Goal: Task Accomplishment & Management: Use online tool/utility

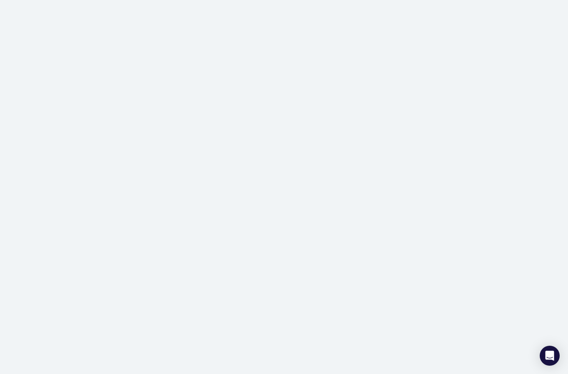
scroll to position [33, 0]
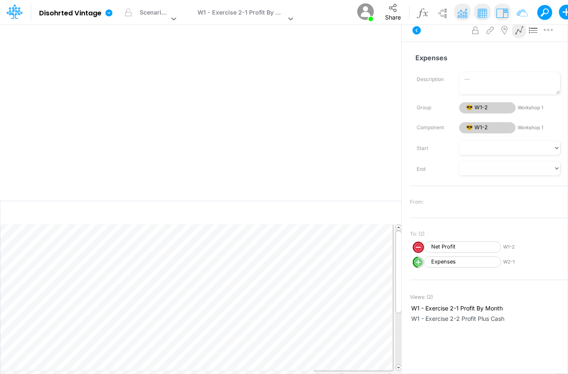
click at [363, 16] on img at bounding box center [365, 11] width 21 height 21
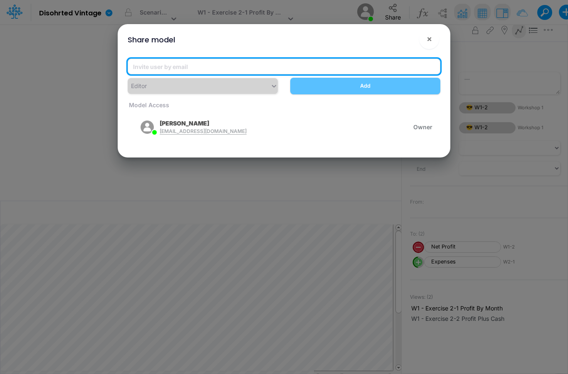
click at [259, 72] on input "email" at bounding box center [284, 67] width 312 height 16
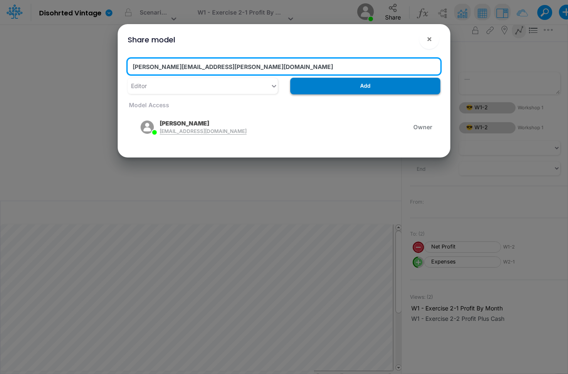
type input "[PERSON_NAME][EMAIL_ADDRESS][PERSON_NAME][DOMAIN_NAME]"
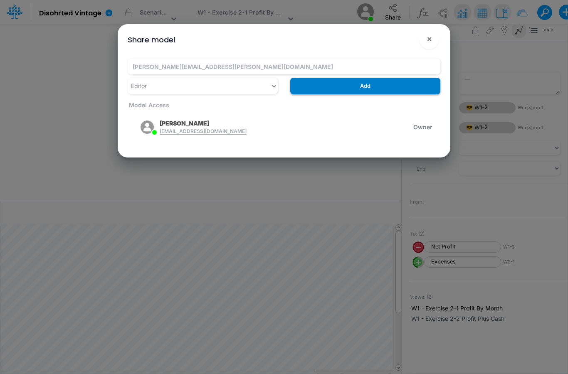
click at [353, 86] on button "Add" at bounding box center [365, 86] width 150 height 16
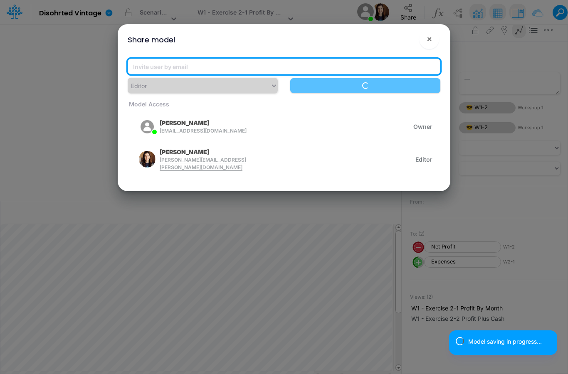
click at [242, 71] on input "email" at bounding box center [284, 67] width 312 height 16
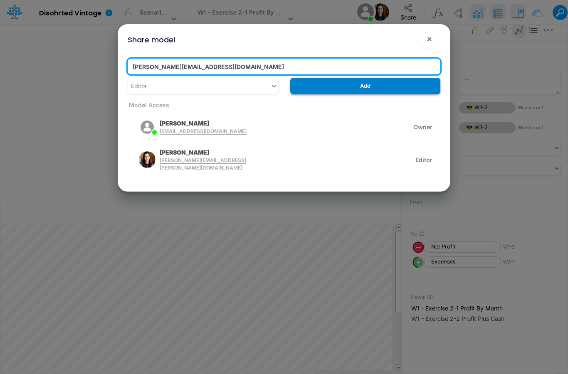
type input "[PERSON_NAME][EMAIL_ADDRESS][DOMAIN_NAME]"
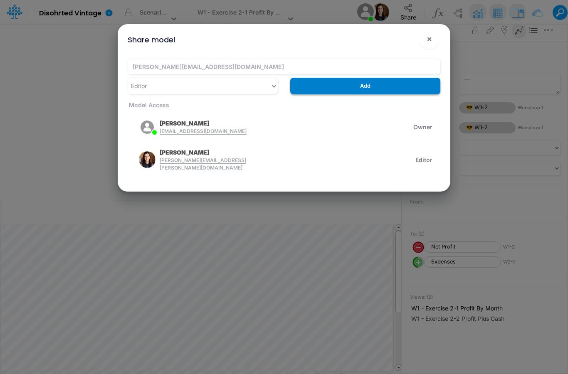
click at [355, 88] on button "Add" at bounding box center [365, 86] width 150 height 16
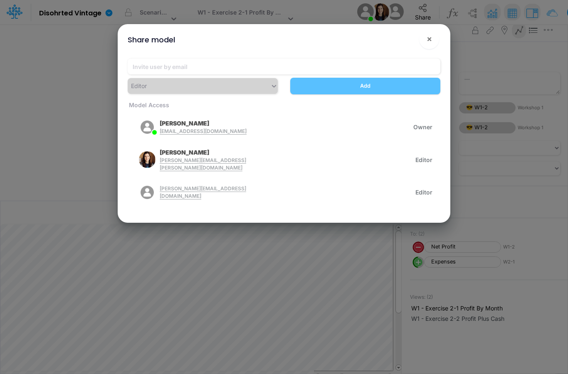
click at [61, 95] on div "Share model × Editor Add Model Access [PERSON_NAME] [EMAIL_ADDRESS][DOMAIN_NAME…" at bounding box center [284, 187] width 568 height 374
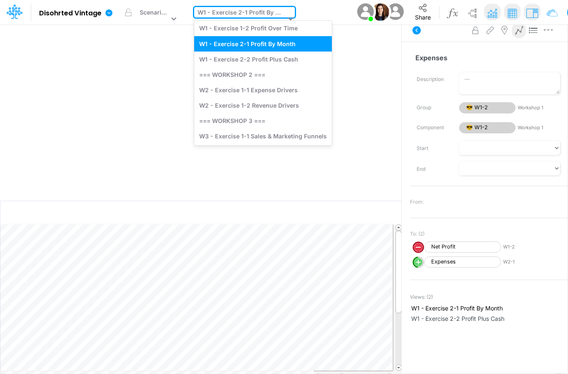
scroll to position [32, 0]
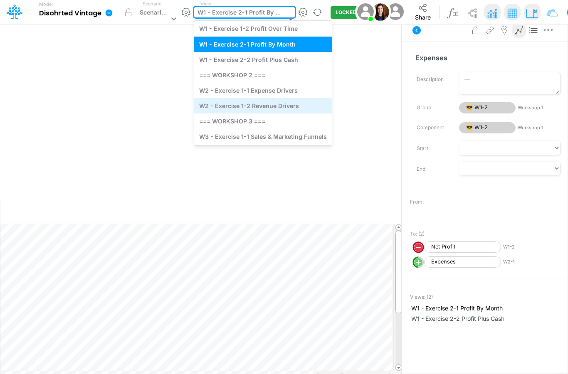
click at [293, 107] on div "W2 - Exercise 1-2 Revenue Drivers" at bounding box center [263, 105] width 138 height 15
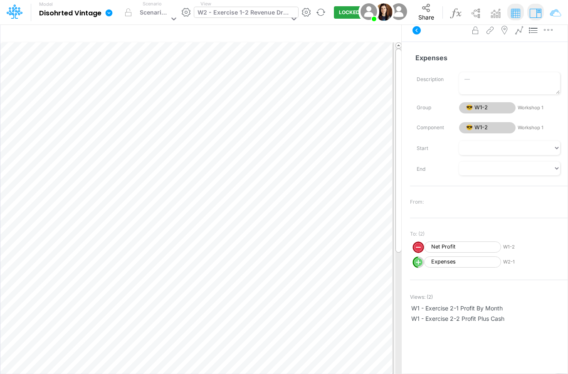
click at [290, 12] on div at bounding box center [292, 19] width 12 height 25
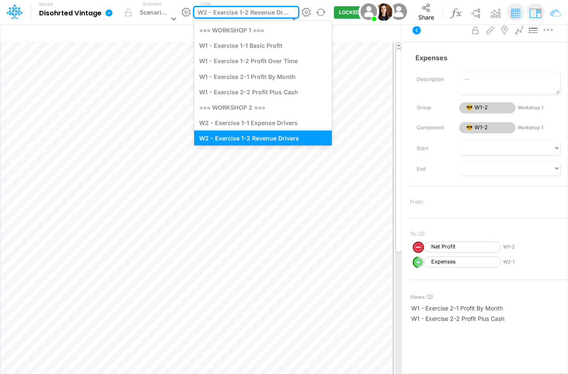
scroll to position [5, 0]
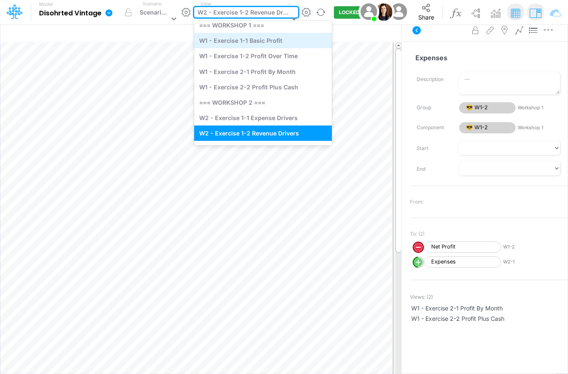
click at [278, 44] on div "W1 - Exercise 1-1 Basic Profit" at bounding box center [263, 40] width 138 height 15
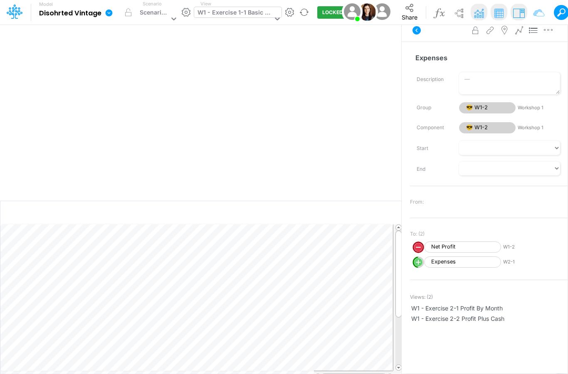
click at [246, 12] on div "W1 - Exercise 1-1 Basic Profit" at bounding box center [234, 13] width 75 height 11
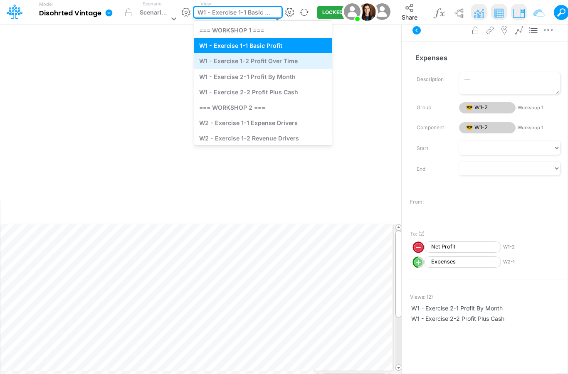
click at [248, 58] on div "W1 - Exercise 1-2 Profit Over Time" at bounding box center [263, 60] width 138 height 15
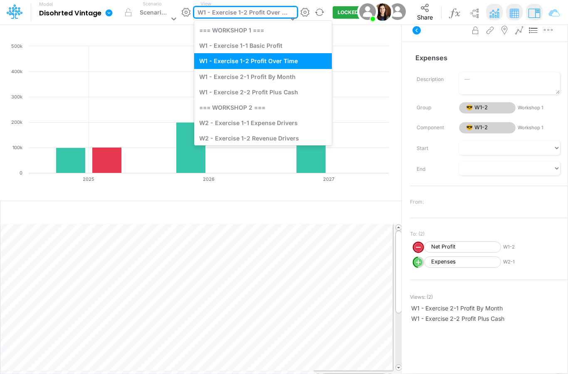
click at [258, 13] on div "W1 - Exercise 1-2 Profit Over Time" at bounding box center [242, 13] width 90 height 11
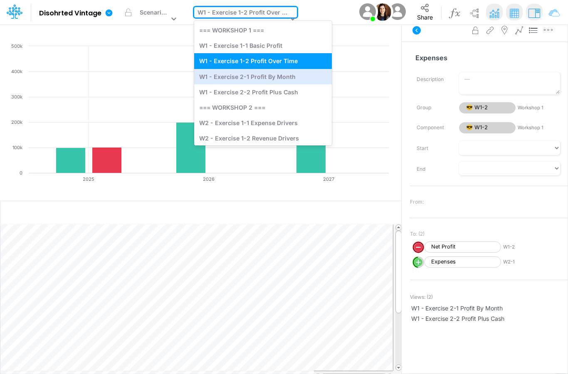
click at [261, 80] on html "Model Disohrted Vintage Edit model settings Duplicate Import QuickBooks QuickBo…" at bounding box center [284, 187] width 568 height 374
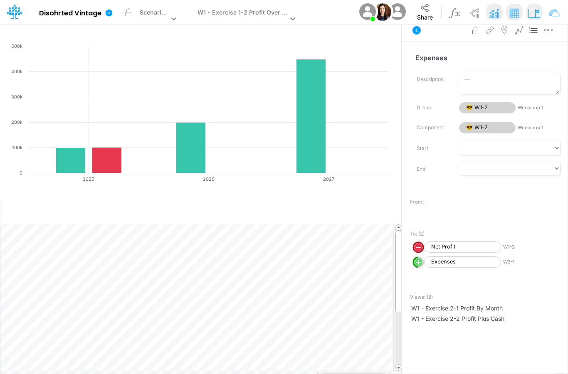
click at [261, 81] on rect at bounding box center [200, 123] width 384 height 162
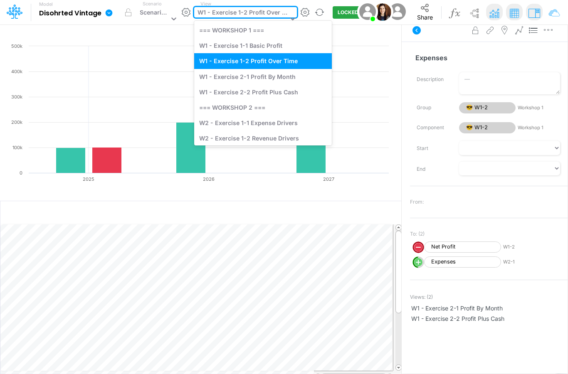
click at [232, 13] on div "W1 - Exercise 1-2 Profit Over Time" at bounding box center [242, 13] width 90 height 11
click at [229, 88] on div "W1 - Exercise 2-2 Profit Plus Cash" at bounding box center [263, 91] width 138 height 15
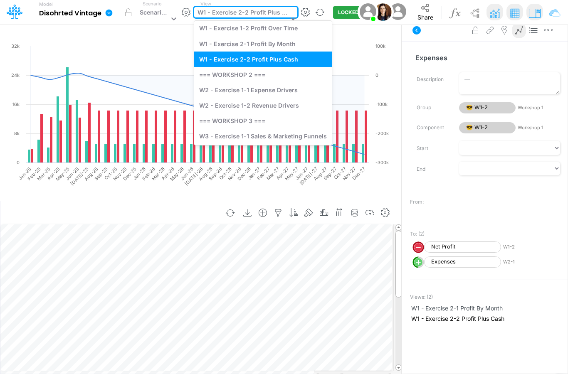
scroll to position [32, 0]
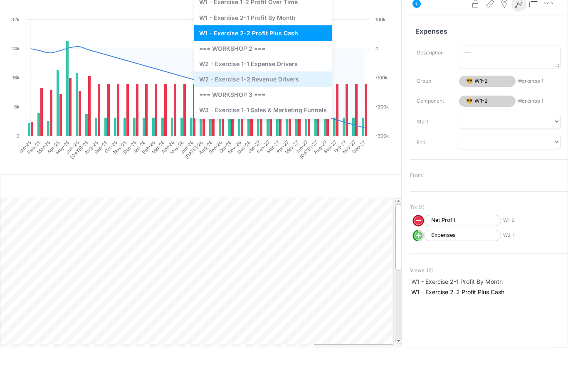
click at [284, 98] on div "W2 - Exercise 1-2 Revenue Drivers" at bounding box center [263, 105] width 138 height 15
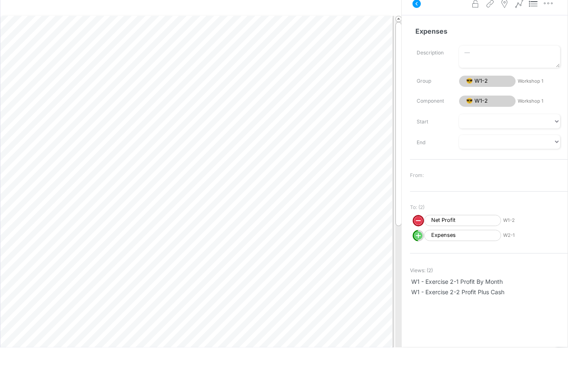
scroll to position [27, 0]
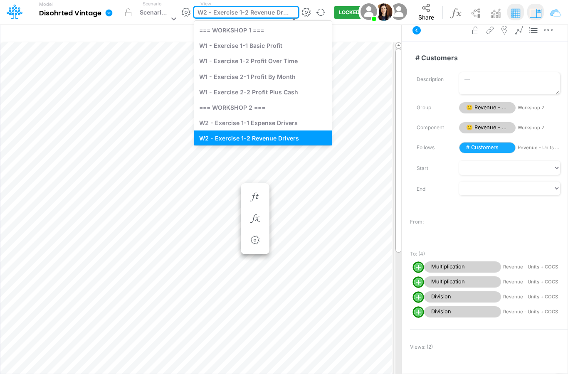
scroll to position [5, 0]
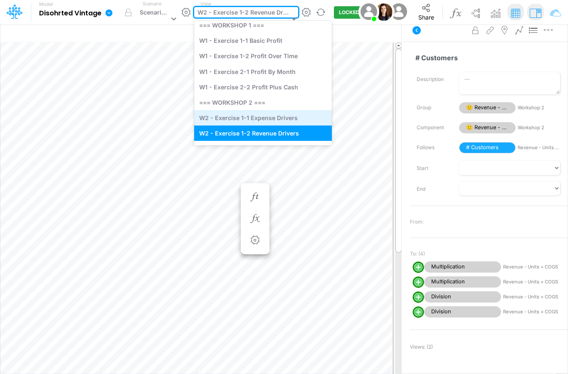
click at [297, 120] on div "W2 - Exercise 1-1 Expense Drivers" at bounding box center [263, 117] width 138 height 15
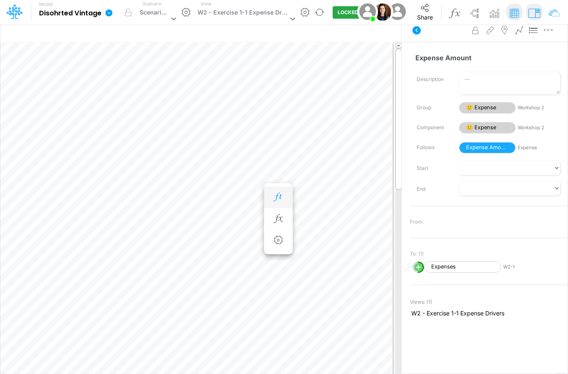
click at [279, 193] on icon "button" at bounding box center [278, 197] width 12 height 9
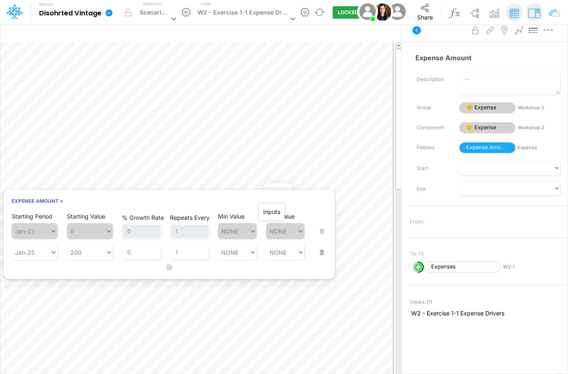
type input "200"
click at [104, 250] on div "Set value 50862.25" at bounding box center [99, 246] width 64 height 14
type input "50862.25"
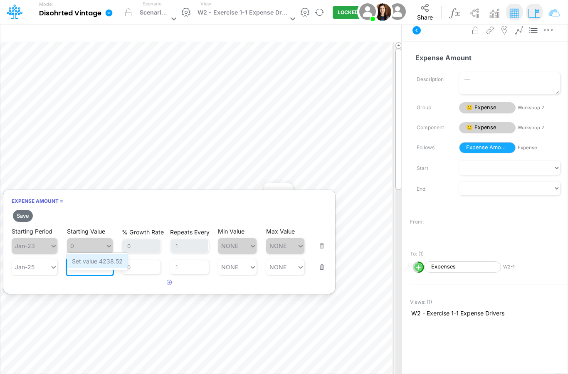
click at [93, 263] on div "Set value 4238.52" at bounding box center [97, 261] width 61 height 14
type input "4238.52"
click at [27, 210] on button "Save" at bounding box center [23, 216] width 20 height 12
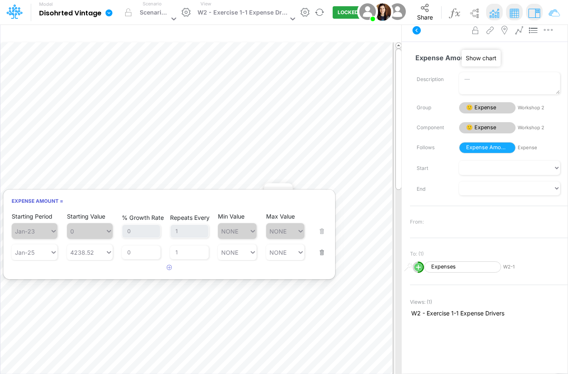
click at [486, 15] on img at bounding box center [493, 13] width 15 height 15
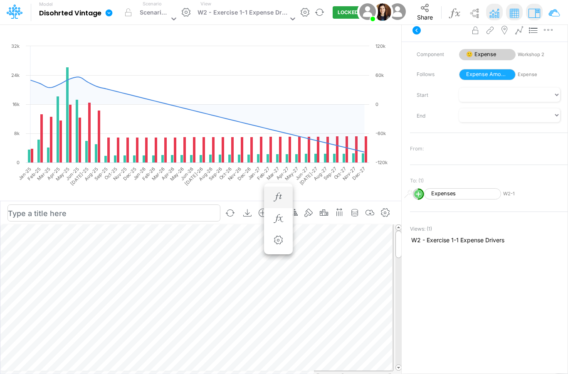
scroll to position [70, 0]
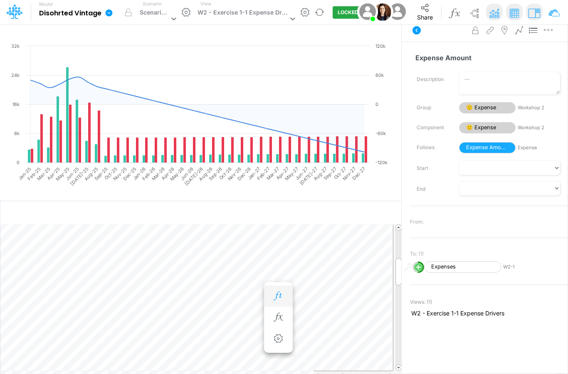
click at [280, 292] on icon "button" at bounding box center [278, 296] width 12 height 9
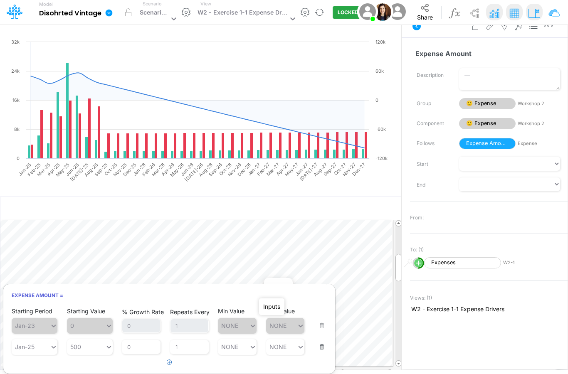
click at [169, 359] on icon "button" at bounding box center [169, 361] width 5 height 5
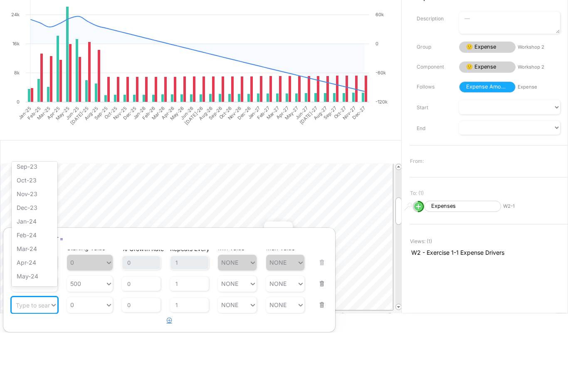
scroll to position [136, 0]
click at [34, 246] on div "Apr-24" at bounding box center [35, 253] width 46 height 14
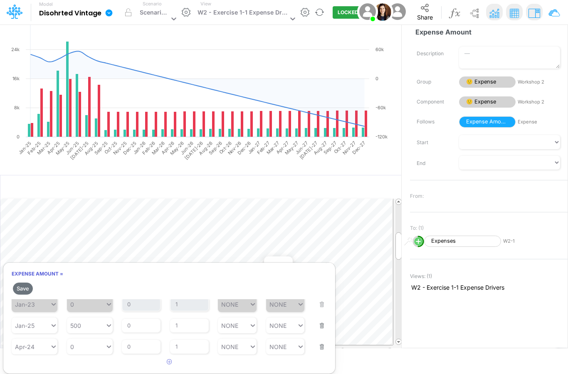
scroll to position [16, 0]
click at [320, 339] on button "button" at bounding box center [319, 341] width 11 height 22
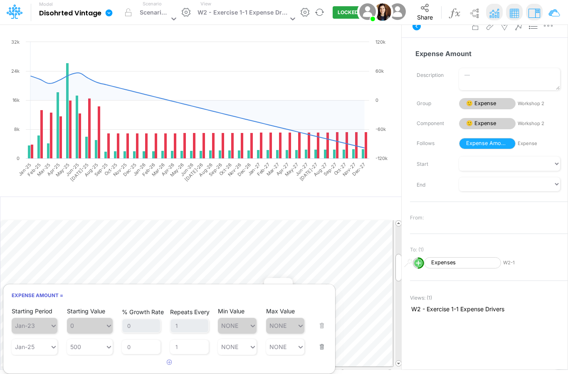
scroll to position [0, 0]
click at [171, 359] on icon "button" at bounding box center [169, 361] width 5 height 5
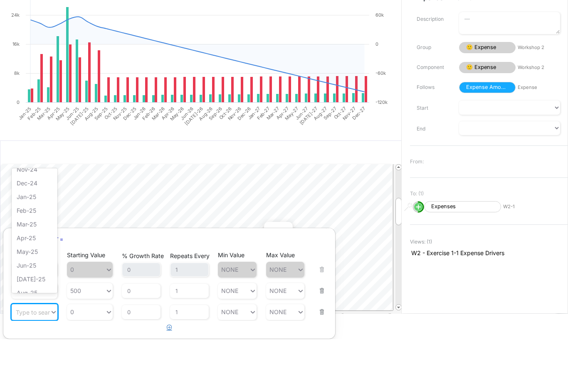
scroll to position [314, 0]
click at [35, 226] on div "Mar-25" at bounding box center [35, 233] width 46 height 14
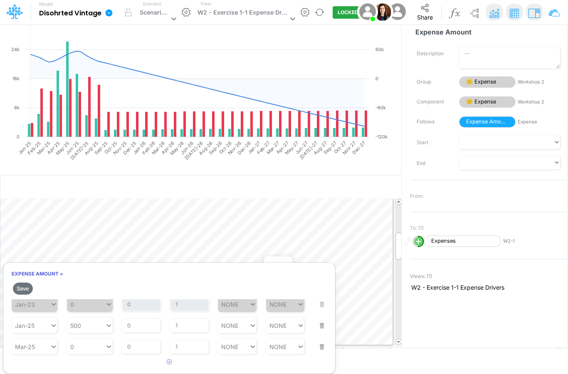
scroll to position [16, 0]
click at [322, 341] on button "button" at bounding box center [319, 341] width 11 height 22
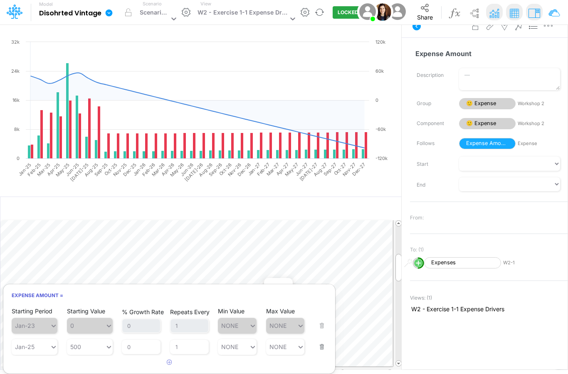
click at [294, 162] on rect at bounding box center [200, 119] width 384 height 162
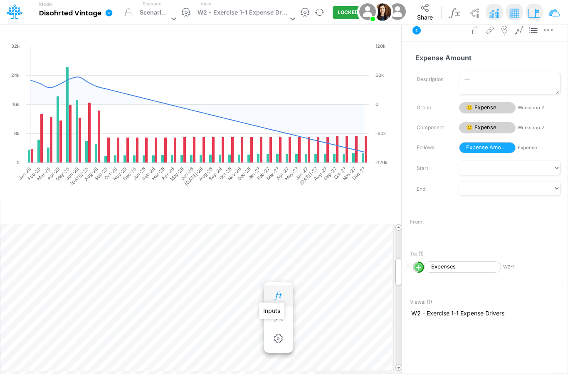
click at [278, 292] on icon "button" at bounding box center [278, 296] width 12 height 9
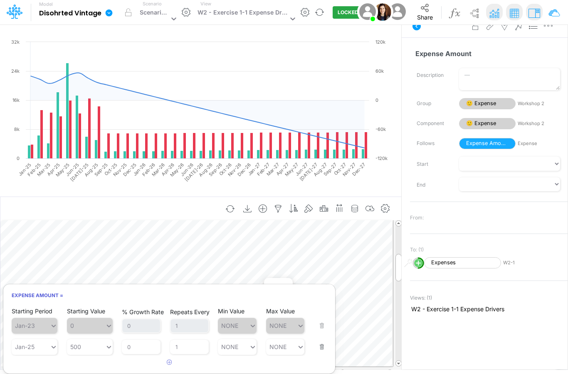
click at [322, 198] on div "Insert new Conditional formatting" at bounding box center [200, 209] width 400 height 22
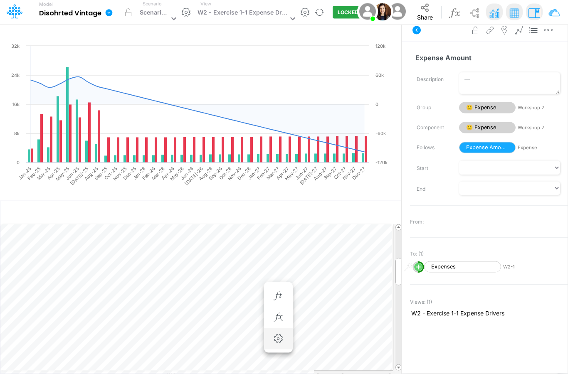
scroll to position [18, 0]
click at [282, 292] on icon "button" at bounding box center [278, 296] width 12 height 9
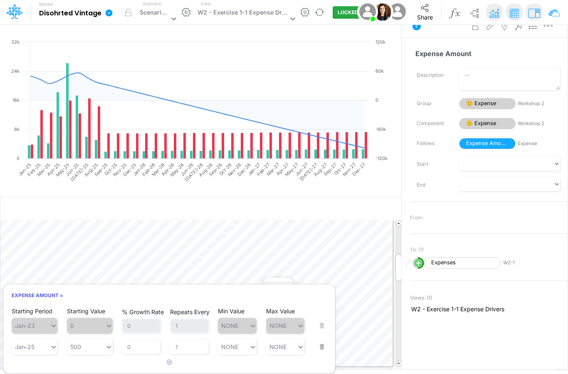
scroll to position [33, 0]
click at [171, 356] on button "button" at bounding box center [169, 363] width 16 height 14
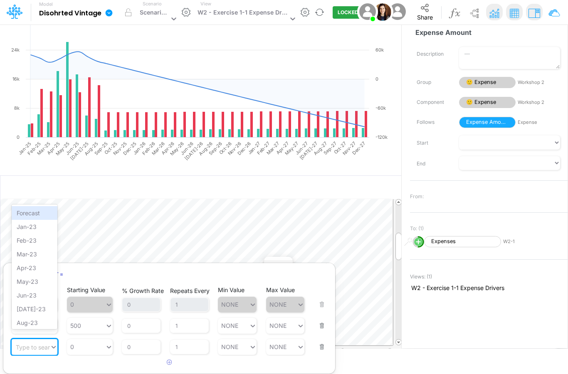
click at [53, 343] on icon at bounding box center [53, 347] width 7 height 8
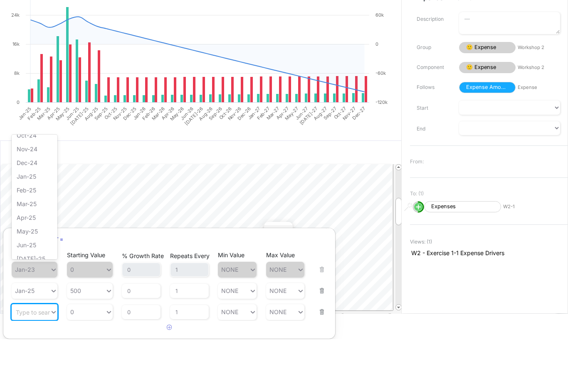
scroll to position [308, 0]
click at [38, 206] on div "Jan-25" at bounding box center [35, 213] width 46 height 14
drag, startPoint x: 35, startPoint y: 174, endPoint x: 42, endPoint y: 169, distance: 9.0
click at [42, 187] on div "Jan-25" at bounding box center [35, 194] width 46 height 14
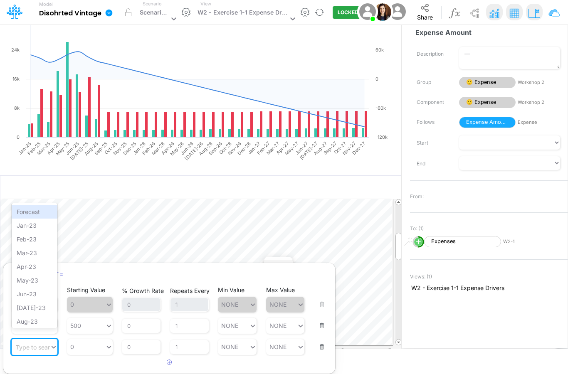
click at [50, 344] on div at bounding box center [52, 347] width 11 height 16
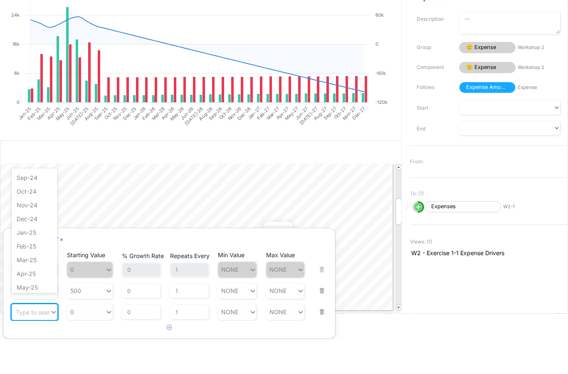
scroll to position [288, 0]
click at [32, 266] on div "Apr-25" at bounding box center [35, 273] width 46 height 14
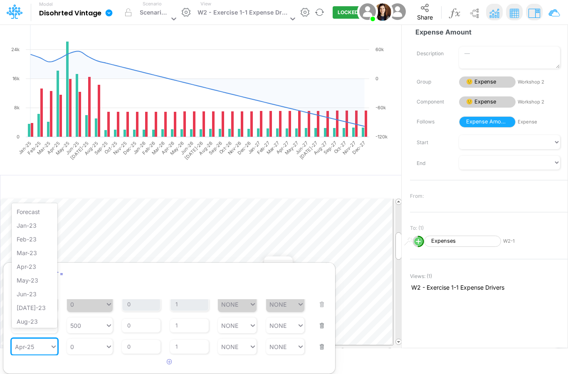
scroll to position [291, 0]
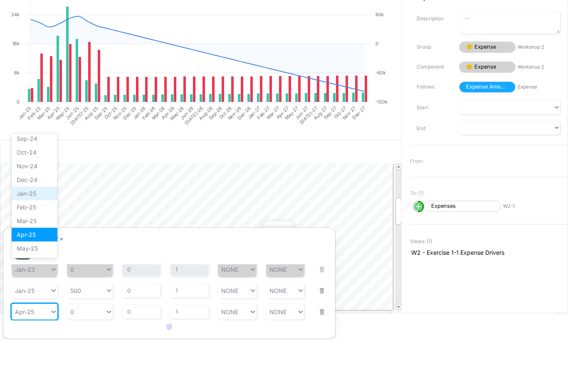
click at [27, 221] on div "Jan-25" at bounding box center [35, 228] width 46 height 14
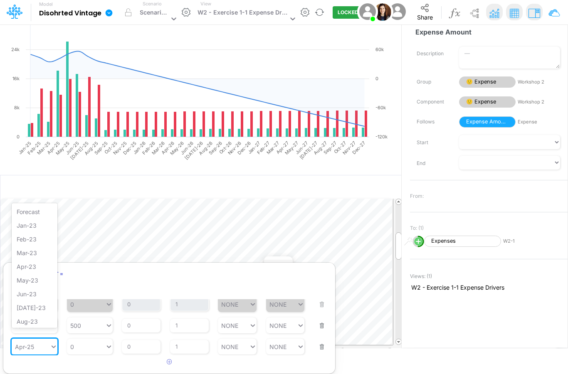
click at [47, 341] on div "Apr-25" at bounding box center [31, 347] width 38 height 12
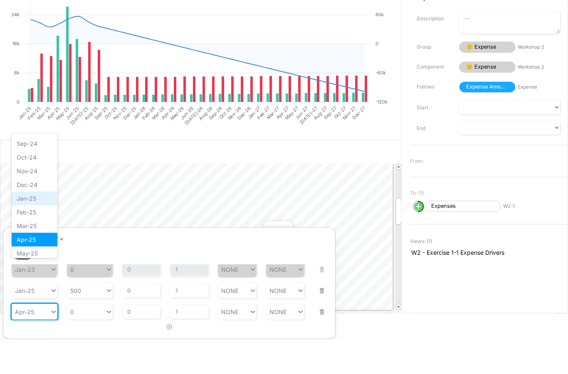
scroll to position [289, 0]
click at [25, 224] on div "Jan-25" at bounding box center [35, 231] width 46 height 14
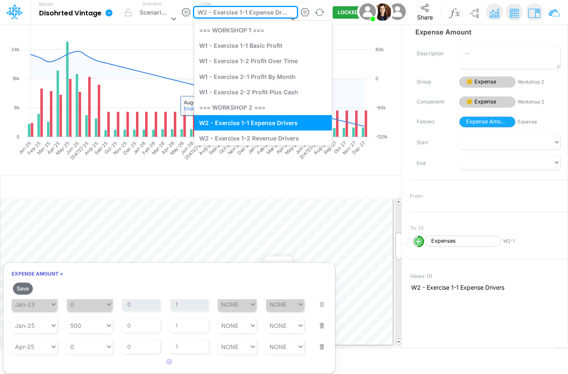
click at [245, 20] on div "W2 - Exercise 1-1 Expense Drivers" at bounding box center [241, 19] width 94 height 25
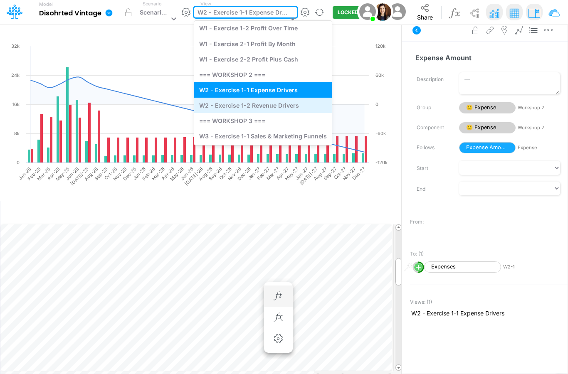
scroll to position [32, 0]
click at [245, 106] on div "W2 - Exercise 1-2 Revenue Drivers" at bounding box center [263, 105] width 138 height 15
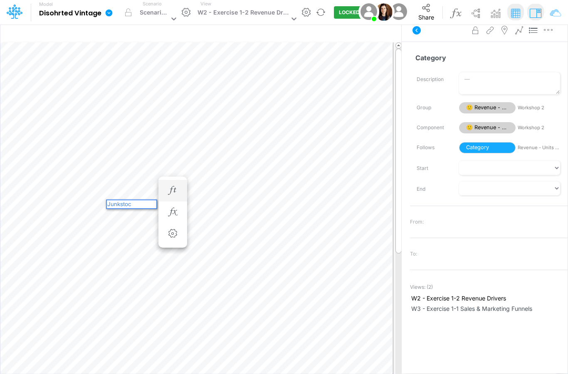
type textarea "Junkstock"
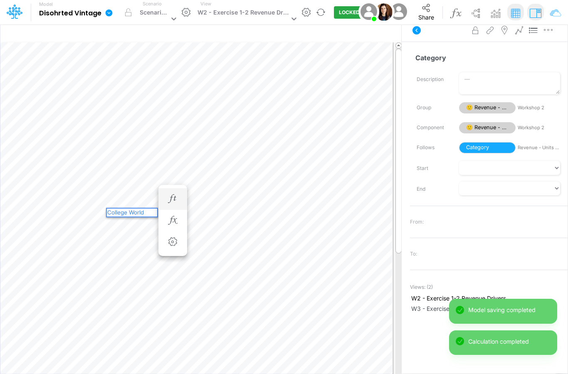
type textarea "College World Series"
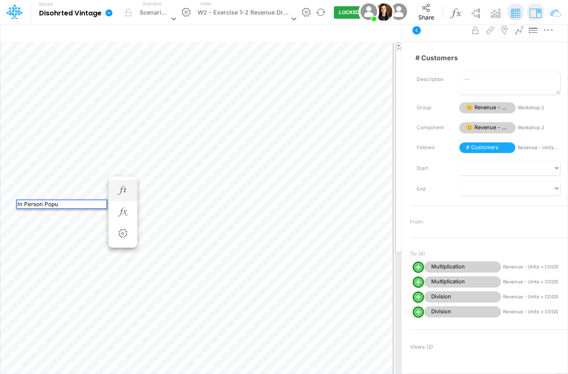
type textarea "In Person Popup"
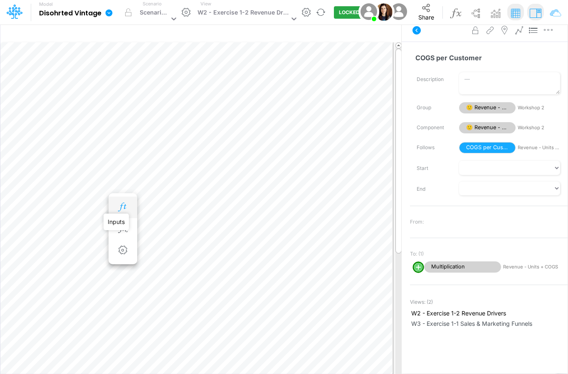
click at [128, 203] on icon "button" at bounding box center [122, 207] width 12 height 9
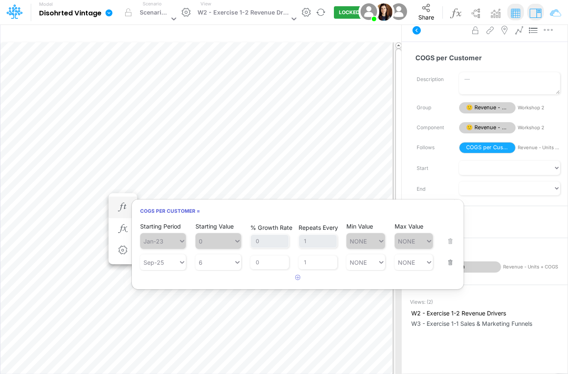
click at [115, 199] on div "COGS per Customer = Starting Period Jan-23 Starting Value 0 % Growth Rate 0 Rep…" at bounding box center [122, 207] width 15 height 17
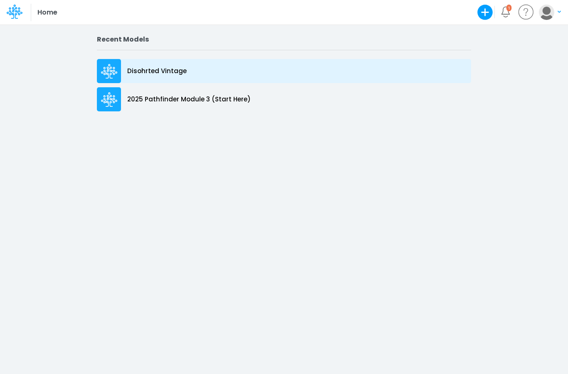
click at [144, 66] on p "Disohrted Vintage" at bounding box center [156, 71] width 59 height 10
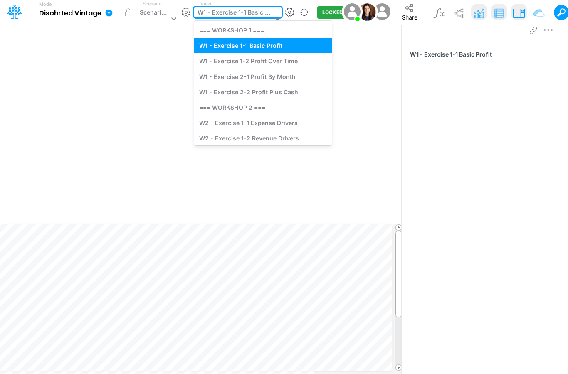
click at [258, 15] on div "W1 - Exercise 1-1 Basic Profit" at bounding box center [234, 13] width 75 height 11
click at [253, 136] on div "W2 - Exercise 1-2 Revenue Drivers" at bounding box center [263, 137] width 138 height 15
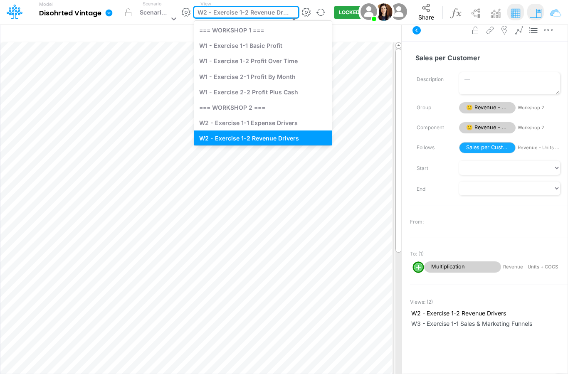
click at [236, 12] on div "W2 - Exercise 1-2 Revenue Drivers" at bounding box center [242, 13] width 91 height 11
click at [248, 91] on div "W1 - Exercise 2-2 Profit Plus Cash" at bounding box center [263, 91] width 138 height 15
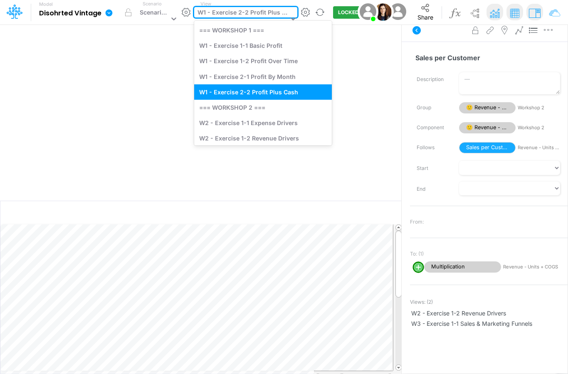
click at [246, 18] on div "W1 - Exercise 2-2 Profit Plus Cash" at bounding box center [242, 13] width 91 height 11
click at [239, 130] on div "W2 - Exercise 1-1 Expense Drivers" at bounding box center [263, 122] width 138 height 15
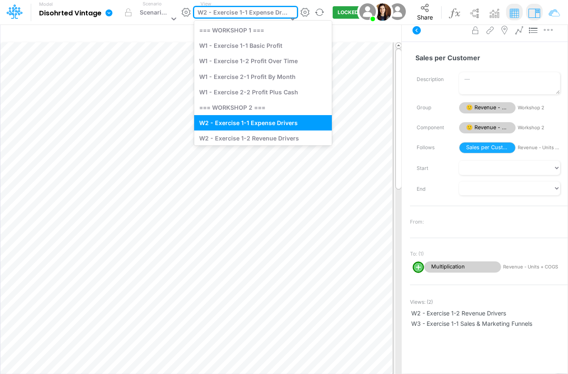
click at [246, 13] on div "W2 - Exercise 1-1 Expense Drivers" at bounding box center [242, 13] width 90 height 11
click at [0, 0] on html "Model Disohrted Vintage Edit model settings Duplicate Import QuickBooks QuickBo…" at bounding box center [284, 187] width 568 height 374
click at [255, 53] on div "W1 - Exercise 1-1 Basic Profit" at bounding box center [263, 45] width 138 height 15
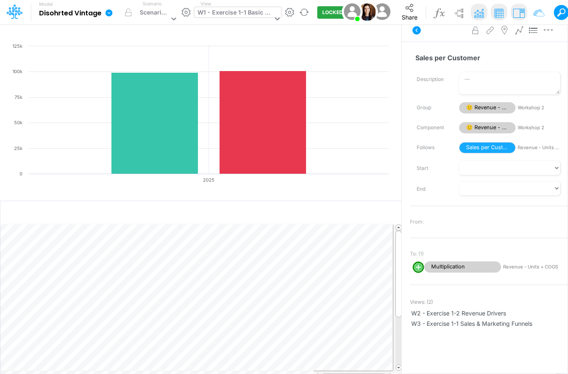
click at [250, 15] on div "W1 - Exercise 1-1 Basic Profit" at bounding box center [234, 13] width 75 height 11
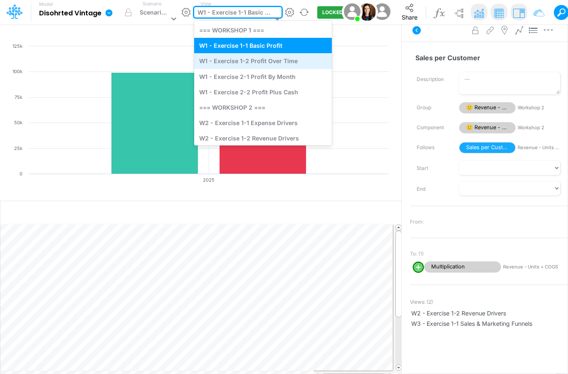
click at [245, 61] on div "W1 - Exercise 1-2 Profit Over Time" at bounding box center [263, 60] width 138 height 15
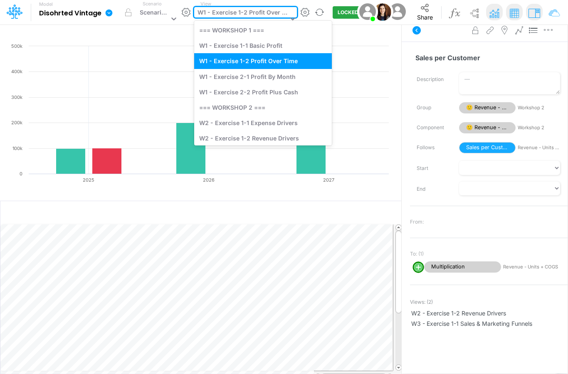
click at [246, 12] on div "W1 - Exercise 1-2 Profit Over Time" at bounding box center [242, 13] width 90 height 11
click at [235, 75] on div "W1 - Exercise 2-1 Profit By Month" at bounding box center [263, 76] width 138 height 15
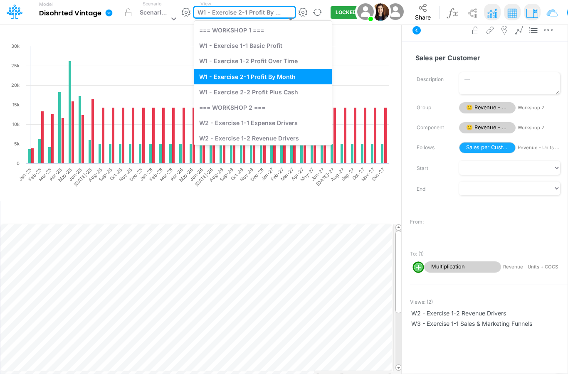
click at [258, 15] on div "W1 - Exercise 2-1 Profit By Month" at bounding box center [241, 13] width 88 height 11
click at [248, 96] on div "W1 - Exercise 2-2 Profit Plus Cash" at bounding box center [263, 91] width 138 height 15
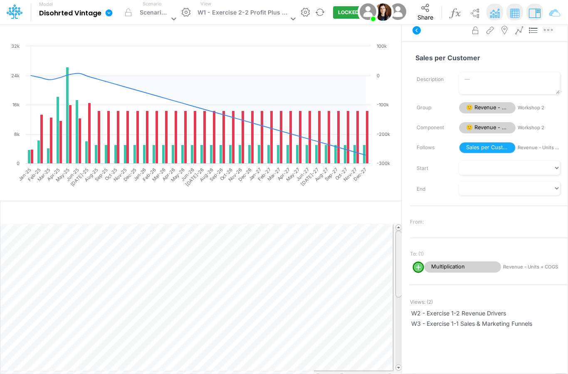
drag, startPoint x: 399, startPoint y: 308, endPoint x: 398, endPoint y: 266, distance: 42.0
click at [398, 266] on div at bounding box center [398, 264] width 6 height 67
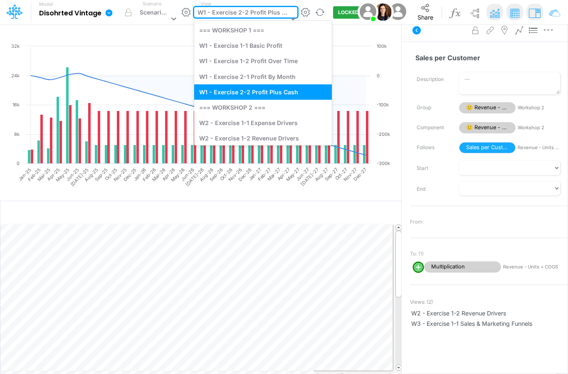
click at [235, 20] on div "W1 - Exercise 2-2 Profit Plus Cash" at bounding box center [241, 19] width 95 height 25
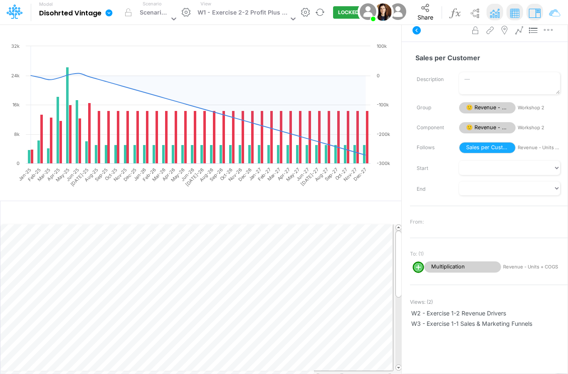
click at [251, 51] on html "Model Disohrted Vintage Edit model settings Duplicate Import QuickBooks QuickBo…" at bounding box center [284, 187] width 568 height 374
click at [251, 51] on rect at bounding box center [200, 123] width 384 height 163
drag, startPoint x: 398, startPoint y: 248, endPoint x: 399, endPoint y: 239, distance: 9.3
click at [399, 239] on div at bounding box center [398, 264] width 6 height 67
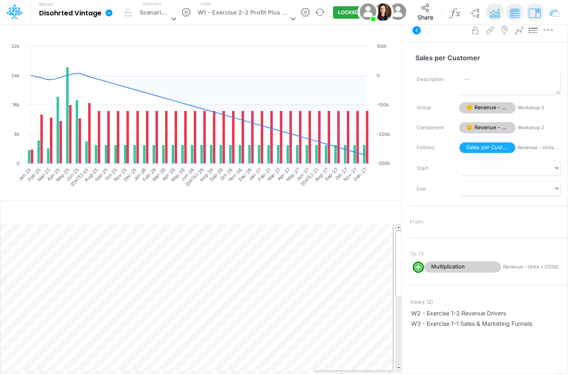
scroll to position [0, 0]
click at [234, 13] on div "W1 - Exercise 2-2 Profit Plus Cash" at bounding box center [242, 13] width 91 height 11
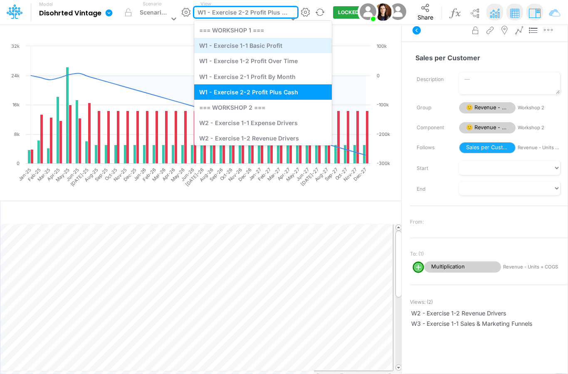
click at [234, 43] on div "W1 - Exercise 1-1 Basic Profit" at bounding box center [263, 45] width 138 height 15
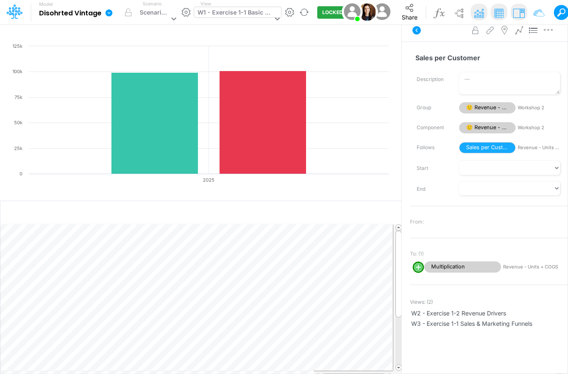
click at [250, 10] on div "W1 - Exercise 1-1 Basic Profit" at bounding box center [234, 13] width 75 height 11
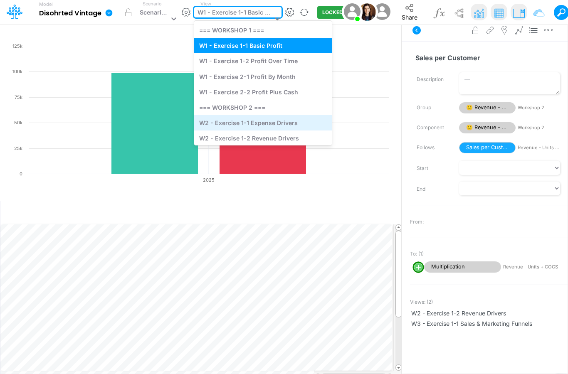
click at [264, 122] on div "W2 - Exercise 1-1 Expense Drivers" at bounding box center [263, 122] width 138 height 15
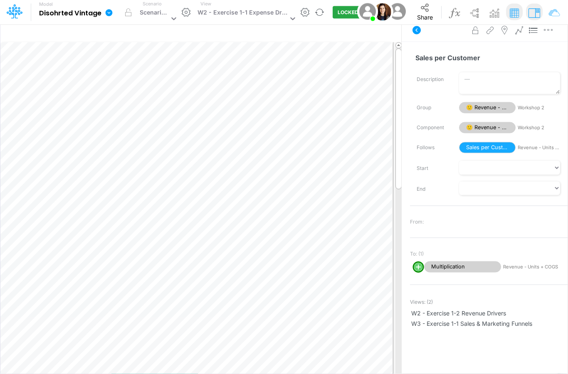
scroll to position [31, 0]
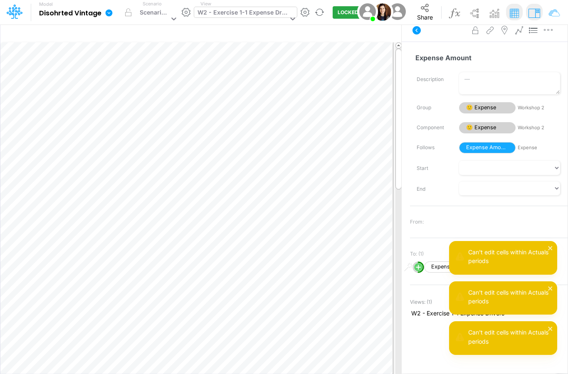
click at [268, 15] on div "W2 - Exercise 1-1 Expense Drivers" at bounding box center [242, 13] width 90 height 11
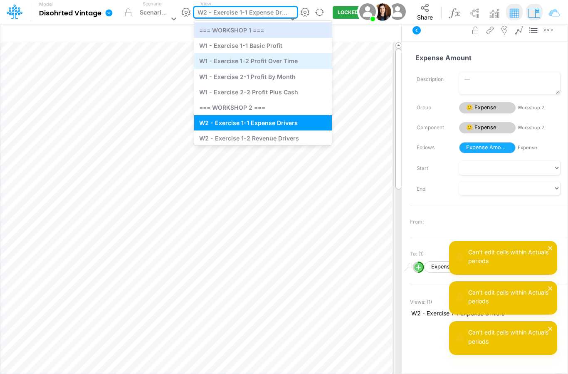
scroll to position [30, 0]
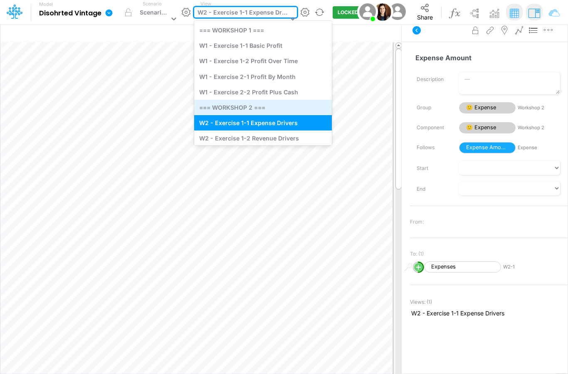
click at [260, 111] on div "=== WORKSHOP 2 ===" at bounding box center [263, 107] width 138 height 15
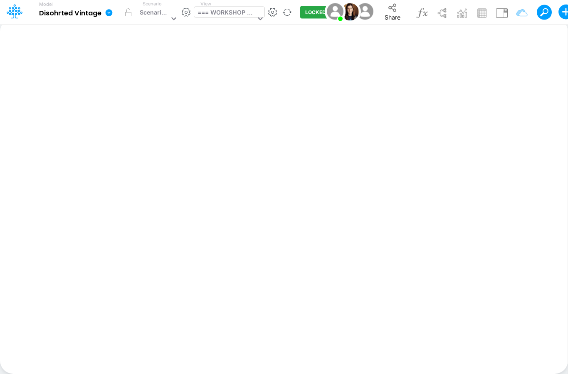
scroll to position [31, 0]
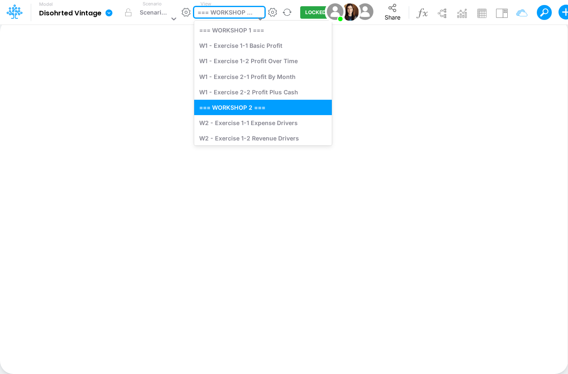
click at [243, 10] on div "=== WORKSHOP 2 ===" at bounding box center [226, 13] width 58 height 11
click at [235, 46] on div "W1 - Exercise 1-1 Basic Profit" at bounding box center [263, 45] width 138 height 15
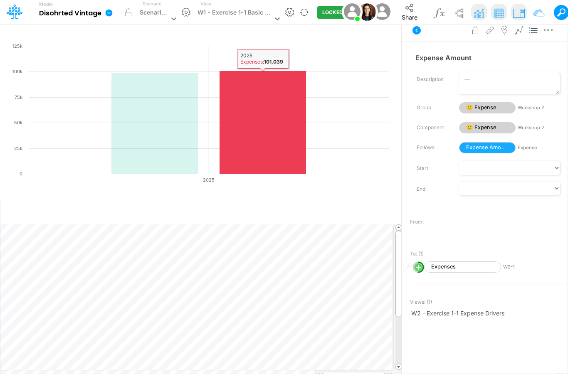
scroll to position [31, 0]
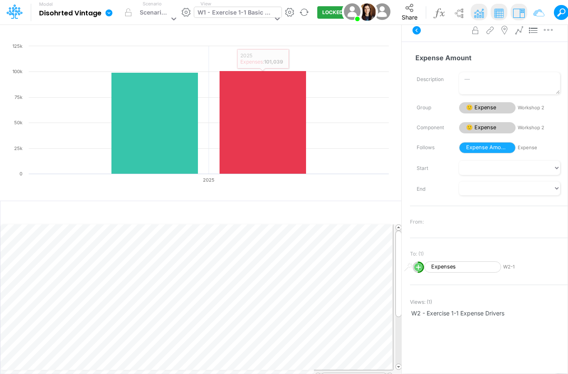
click at [253, 12] on div "W1 - Exercise 1-1 Basic Profit" at bounding box center [234, 13] width 75 height 11
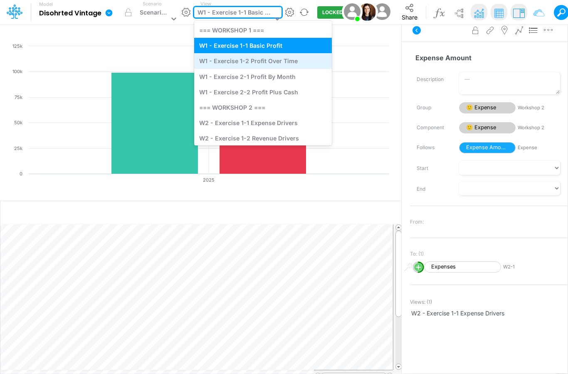
scroll to position [30, 0]
click at [247, 66] on div "W1 - Exercise 1-2 Profit Over Time" at bounding box center [263, 60] width 138 height 15
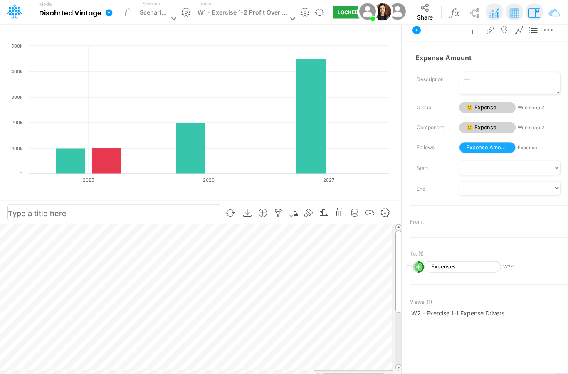
scroll to position [31, 0]
click at [217, 17] on div "W1 - Exercise 1-2 Profit Over Time" at bounding box center [242, 13] width 90 height 11
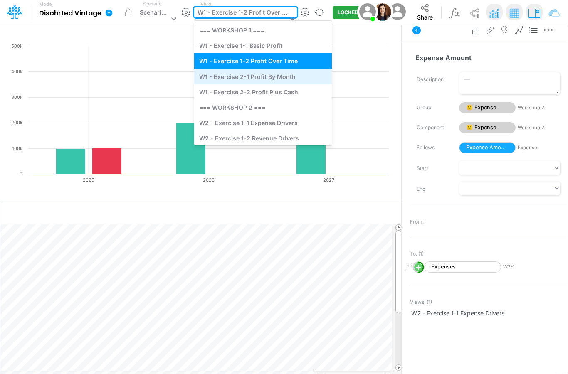
scroll to position [30, 0]
click at [213, 77] on div "W1 - Exercise 2-1 Profit By Month" at bounding box center [263, 76] width 138 height 15
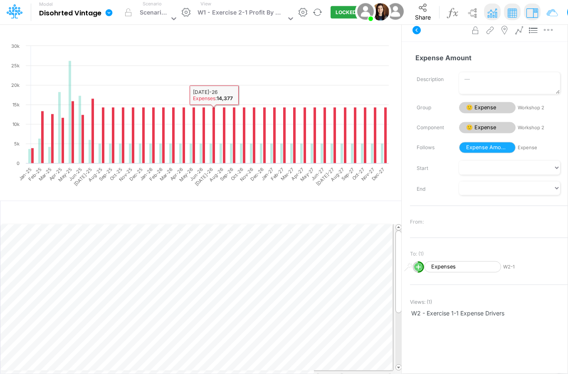
scroll to position [31, 0]
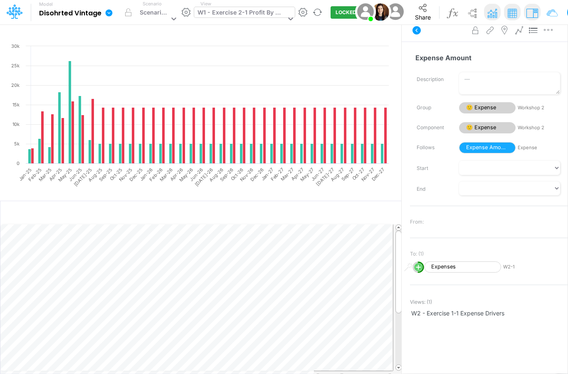
click at [260, 11] on div "W1 - Exercise 2-1 Profit By Month" at bounding box center [241, 13] width 88 height 11
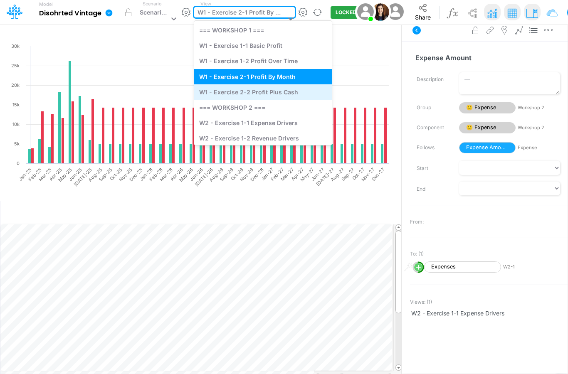
scroll to position [30, 0]
click at [253, 90] on div "W1 - Exercise 2-2 Profit Plus Cash" at bounding box center [263, 91] width 138 height 15
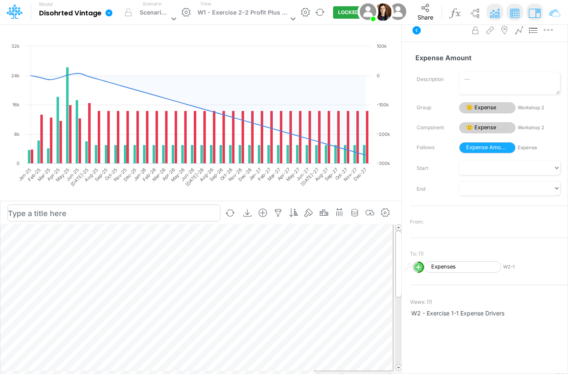
scroll to position [33, 0]
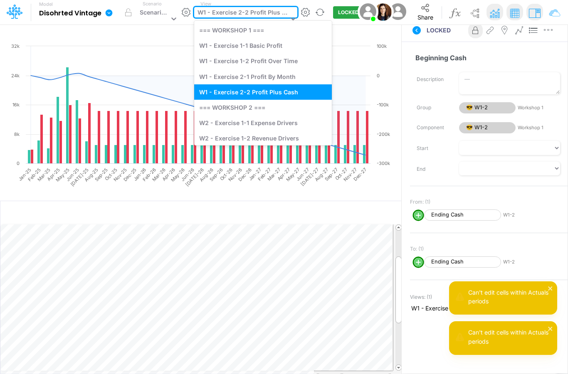
click at [251, 12] on div "W1 - Exercise 2-2 Profit Plus Cash" at bounding box center [242, 13] width 91 height 11
click at [242, 43] on div "W1 - Exercise 1-1 Basic Profit" at bounding box center [263, 45] width 138 height 15
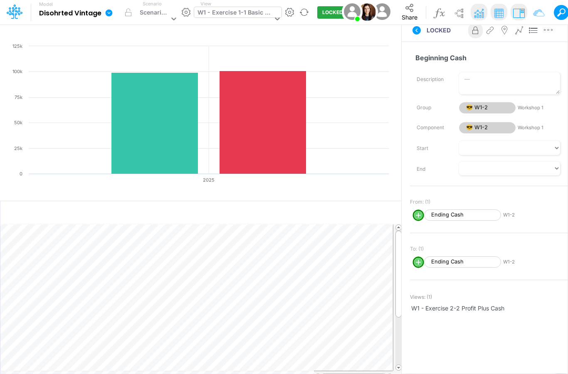
click at [256, 11] on div "W1 - Exercise 1-1 Basic Profit" at bounding box center [234, 13] width 75 height 11
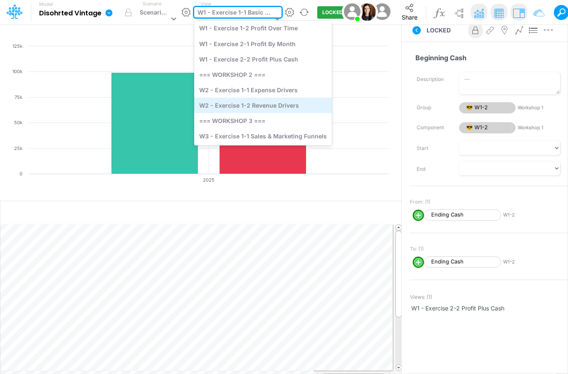
scroll to position [32, 0]
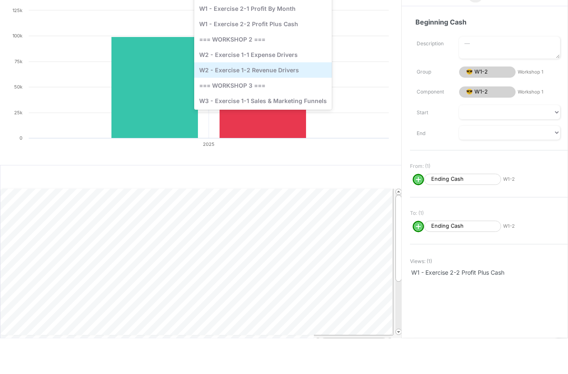
click at [244, 98] on div "W2 - Exercise 1-2 Revenue Drivers" at bounding box center [263, 105] width 138 height 15
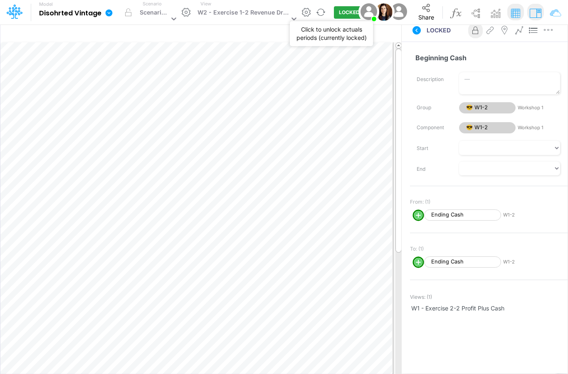
click at [345, 12] on button "LOCKED" at bounding box center [349, 12] width 31 height 12
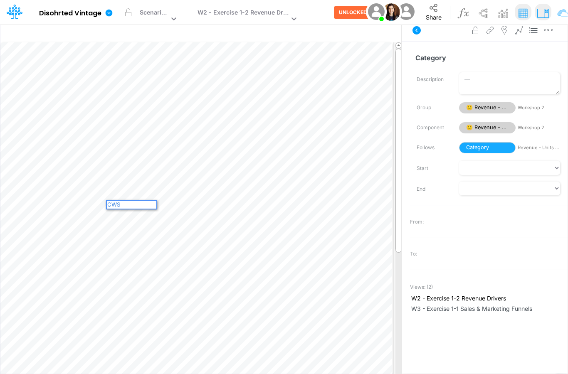
type textarea "CWS"
click at [0, 0] on html "Model Disohrted Vintage Edit model settings Duplicate Import QuickBooks QuickBo…" at bounding box center [284, 187] width 568 height 374
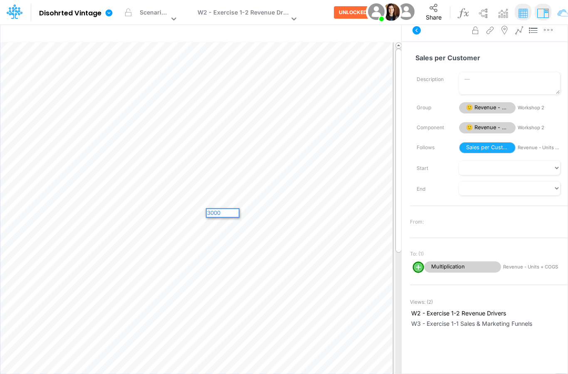
type textarea "30000"
type textarea "57857"
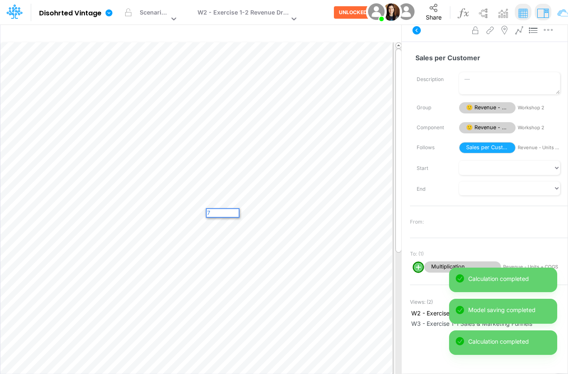
type textarea "78"
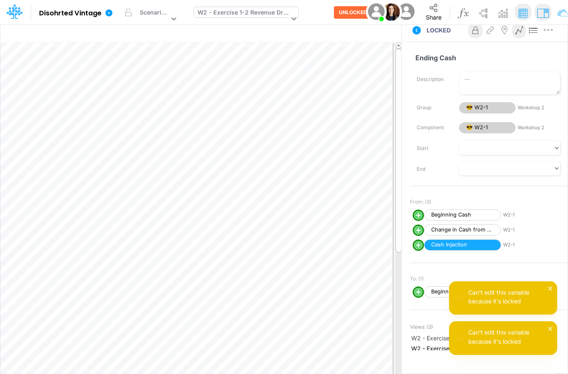
click at [263, 10] on div "W2 - Exercise 1-2 Revenue Drivers" at bounding box center [242, 13] width 91 height 11
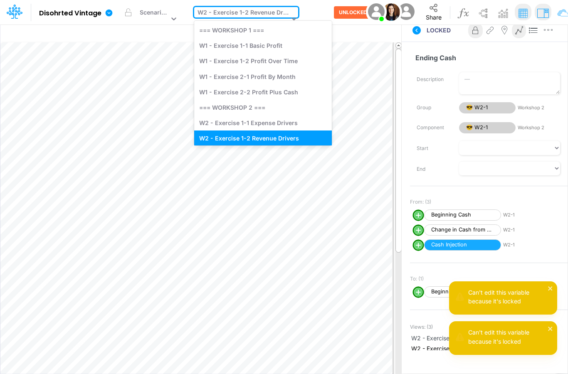
scroll to position [5, 0]
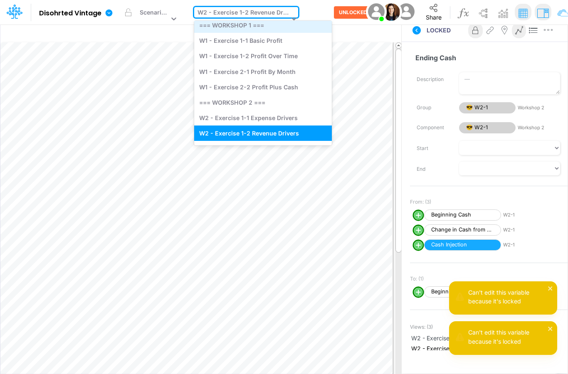
click at [256, 27] on div "=== WORKSHOP 1 ===" at bounding box center [263, 24] width 138 height 15
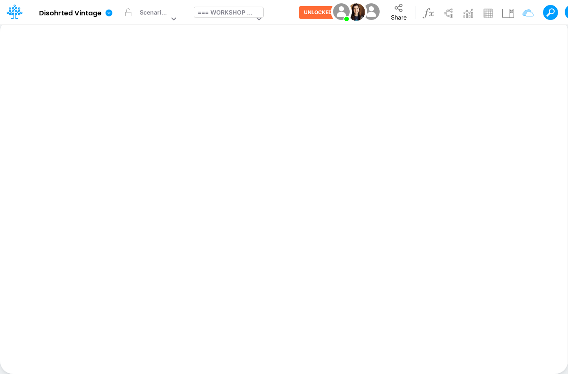
click at [232, 11] on div "=== WORKSHOP 1 ===" at bounding box center [225, 13] width 57 height 11
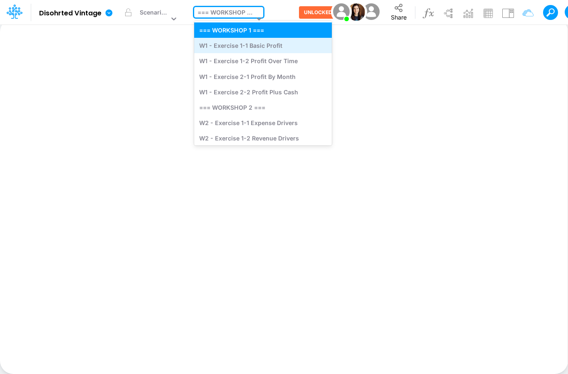
click at [233, 52] on div "W1 - Exercise 1-1 Basic Profit" at bounding box center [263, 45] width 138 height 15
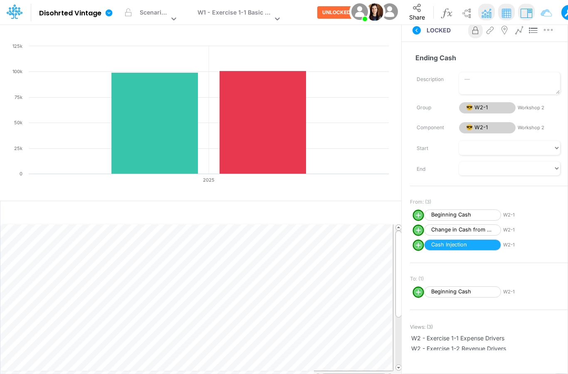
click at [458, 292] on span "Beginning Cash" at bounding box center [462, 291] width 77 height 11
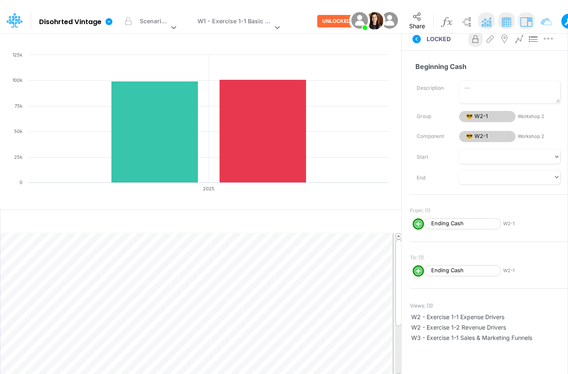
scroll to position [4, 0]
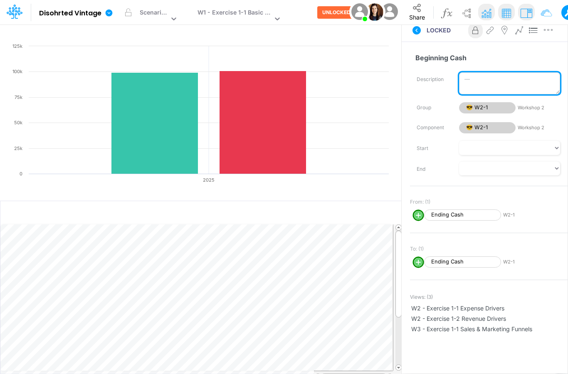
click at [469, 80] on textarea "Description" at bounding box center [509, 83] width 101 height 22
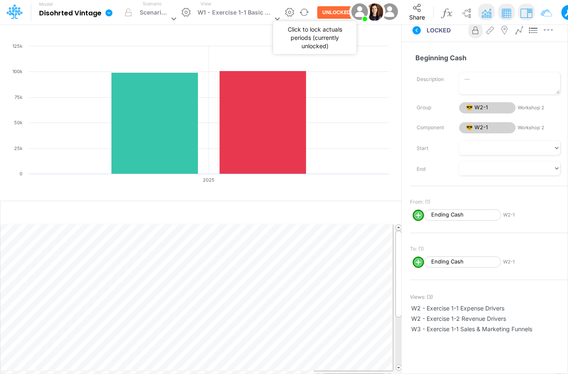
click at [337, 18] on button "UNLOCKED" at bounding box center [336, 12] width 38 height 12
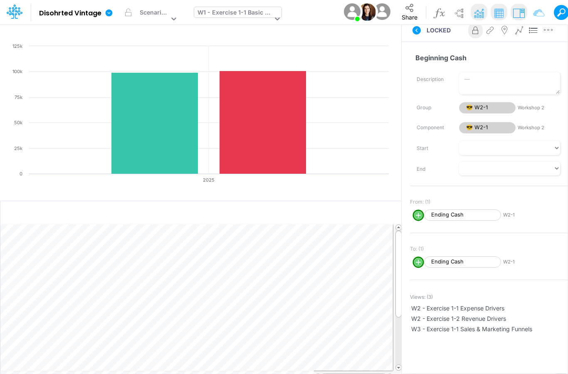
click at [254, 17] on div "W1 - Exercise 1-1 Basic Profit" at bounding box center [234, 13] width 75 height 11
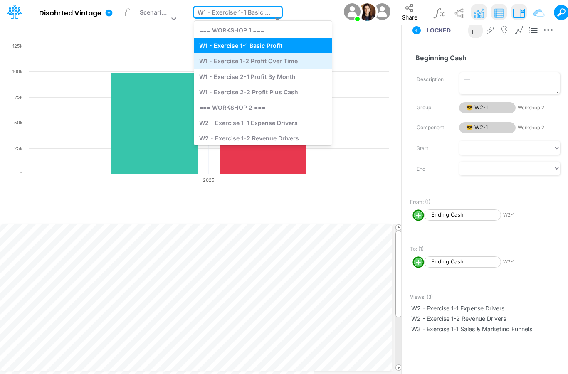
click at [255, 64] on div "W1 - Exercise 1-2 Profit Over Time" at bounding box center [263, 60] width 138 height 15
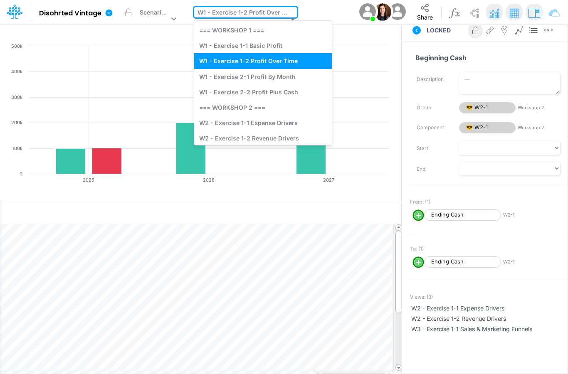
click at [253, 10] on div "W1 - Exercise 1-2 Profit Over Time" at bounding box center [242, 13] width 90 height 11
click at [254, 78] on div "W1 - Exercise 2-1 Profit By Month" at bounding box center [263, 76] width 138 height 15
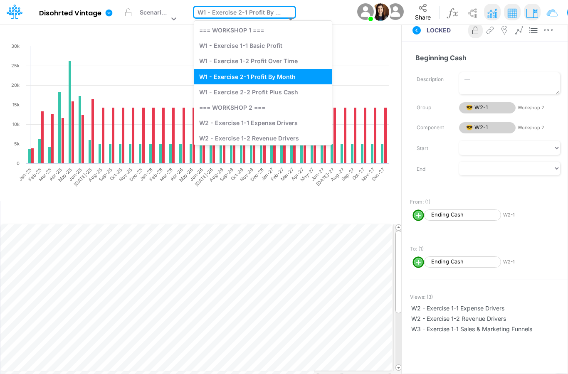
click at [240, 18] on div "W1 - Exercise 2-1 Profit By Month" at bounding box center [241, 13] width 88 height 11
click at [237, 97] on div "W1 - Exercise 2-2 Profit Plus Cash" at bounding box center [263, 91] width 138 height 15
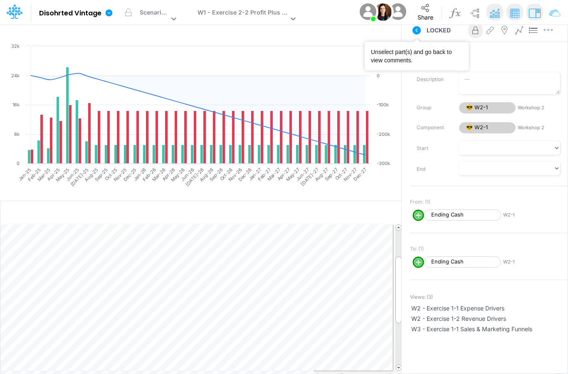
click at [416, 29] on icon at bounding box center [416, 30] width 10 height 10
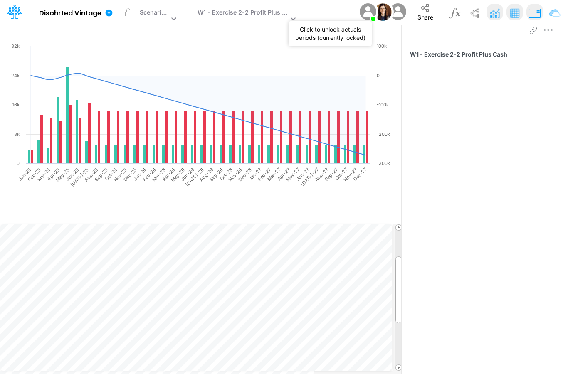
drag, startPoint x: 346, startPoint y: 15, endPoint x: 345, endPoint y: 27, distance: 12.1
click at [346, 17] on button "LOCKED" at bounding box center [348, 12] width 31 height 12
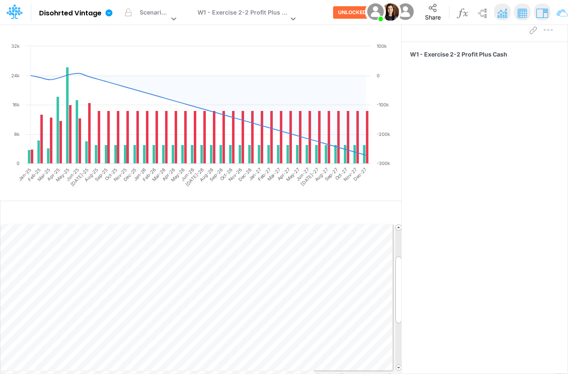
scroll to position [33, 0]
click at [353, 12] on button "UNLOCKED" at bounding box center [352, 12] width 38 height 12
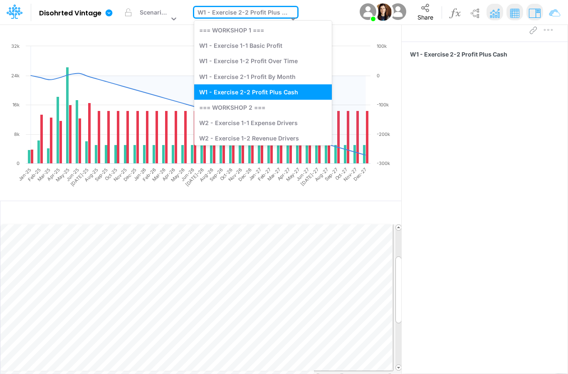
click at [237, 17] on div "option W1 - Exercise 2-2 Profit Plus Cash, selected. option W1 - Exercise 2-2 P…" at bounding box center [245, 12] width 103 height 10
click at [237, 43] on div "W1 - Exercise 1-1 Basic Profit" at bounding box center [263, 45] width 138 height 15
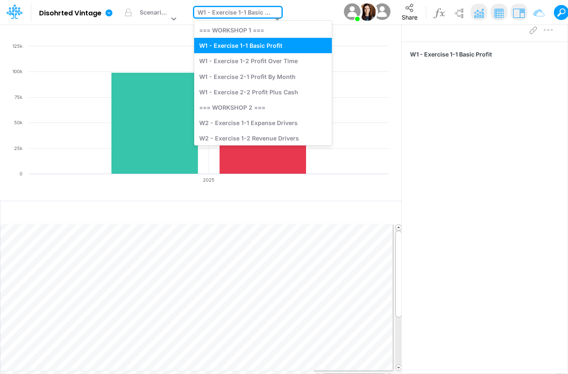
click at [273, 15] on icon at bounding box center [277, 19] width 8 height 8
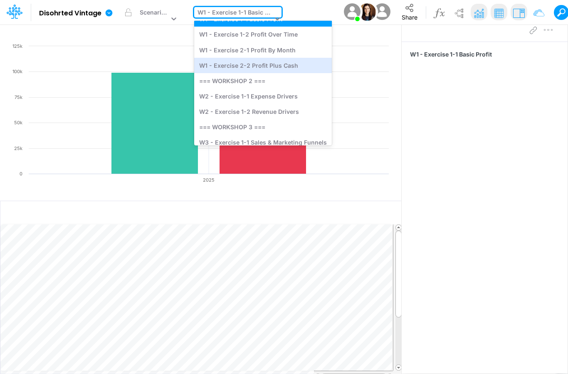
click at [272, 68] on div "W1 - Exercise 2-2 Profit Plus Cash" at bounding box center [263, 65] width 138 height 15
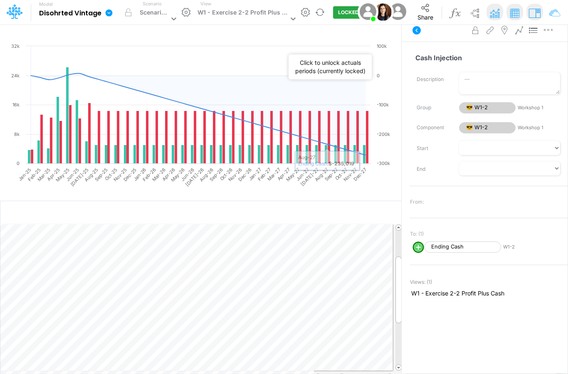
click at [339, 12] on button "LOCKED" at bounding box center [348, 12] width 31 height 12
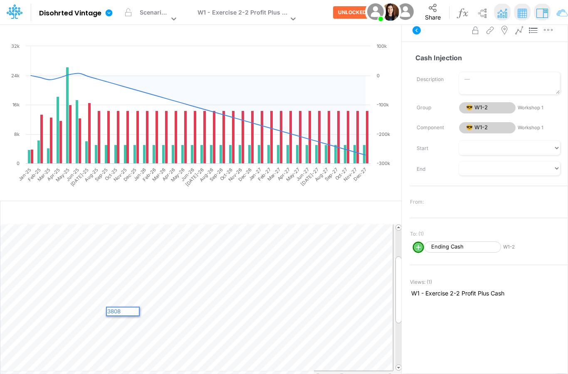
type textarea "38087"
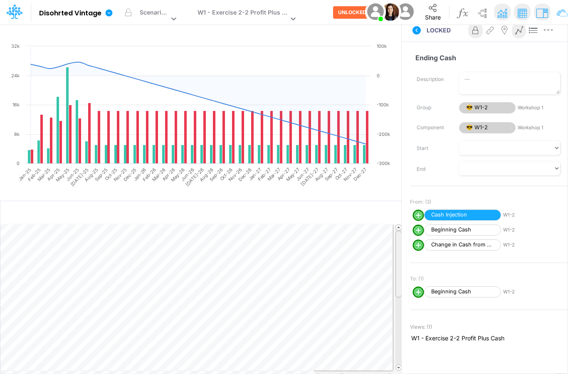
drag, startPoint x: 398, startPoint y: 255, endPoint x: 400, endPoint y: 224, distance: 31.3
click at [400, 231] on div at bounding box center [398, 264] width 6 height 67
click at [254, 17] on div "W1 - Exercise 2-2 Profit Plus Cash" at bounding box center [242, 13] width 91 height 11
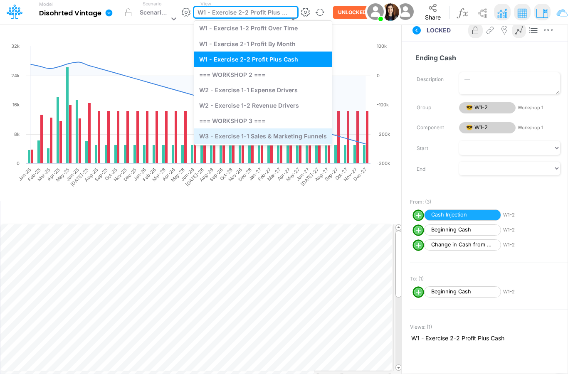
scroll to position [32, 0]
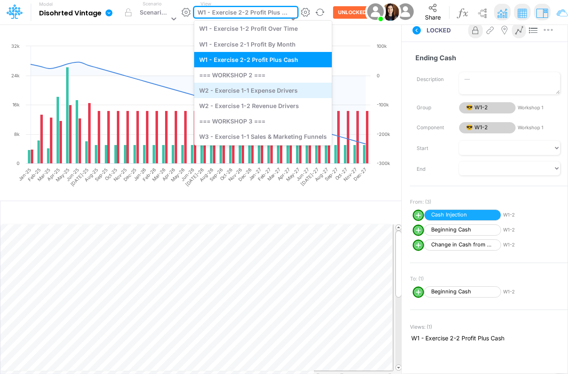
click at [241, 90] on div "W2 - Exercise 1-1 Expense Drivers" at bounding box center [263, 90] width 138 height 15
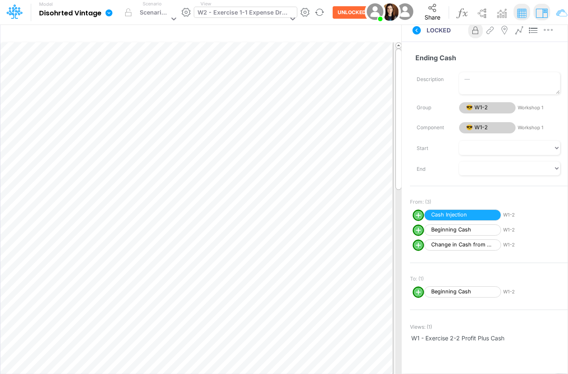
click at [235, 7] on div "W2 - Exercise 1-1 Expense Drivers" at bounding box center [241, 19] width 94 height 25
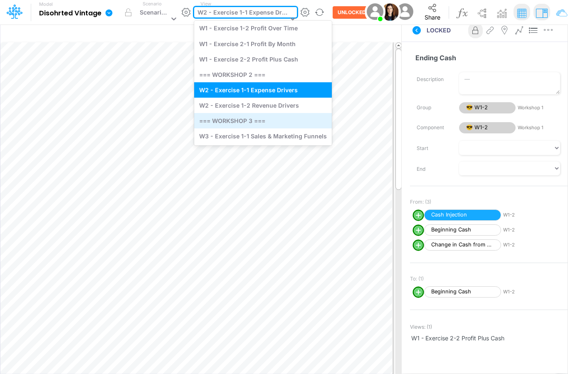
scroll to position [32, 0]
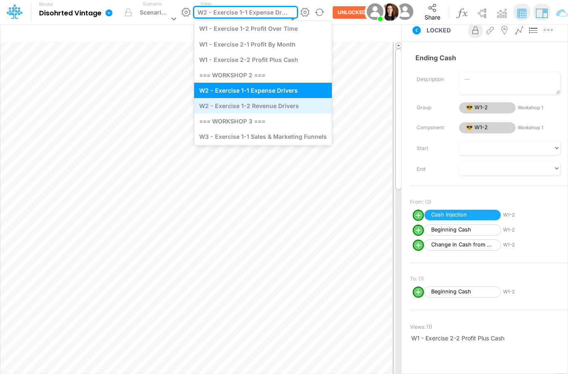
click at [246, 111] on div "W2 - Exercise 1-2 Revenue Drivers" at bounding box center [263, 105] width 138 height 15
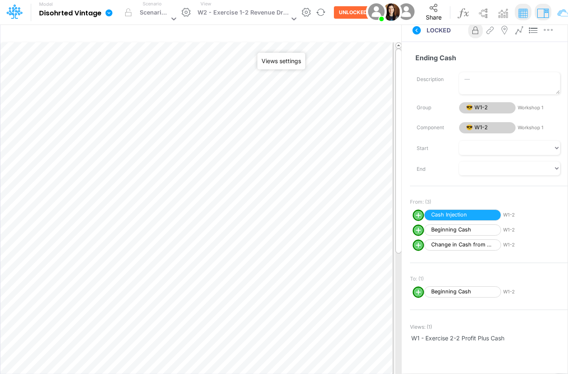
click at [303, 12] on button "button" at bounding box center [306, 12] width 10 height 10
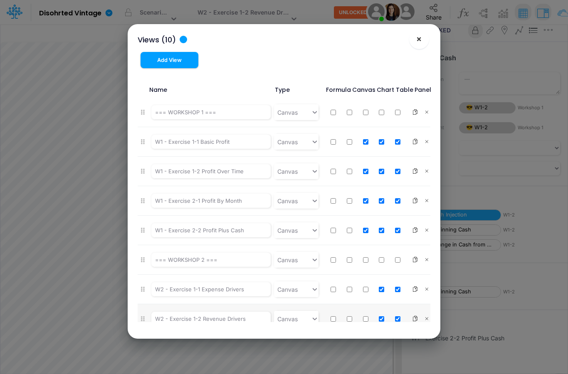
click at [420, 42] on span "×" at bounding box center [418, 39] width 5 height 10
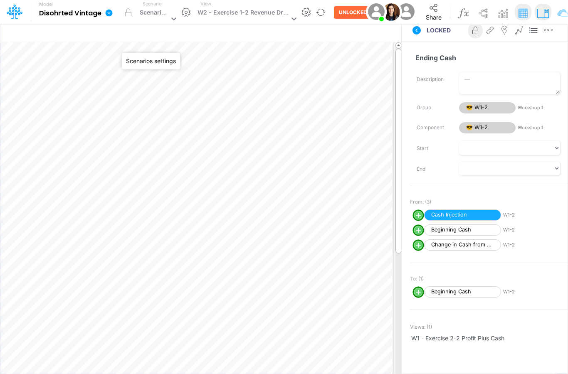
click at [184, 16] on button "button" at bounding box center [186, 12] width 10 height 10
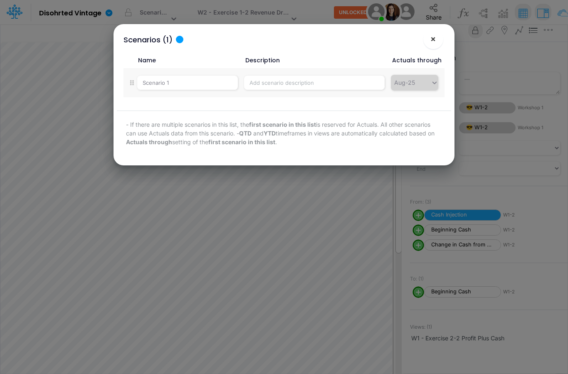
click at [441, 41] on button "×" at bounding box center [433, 39] width 20 height 20
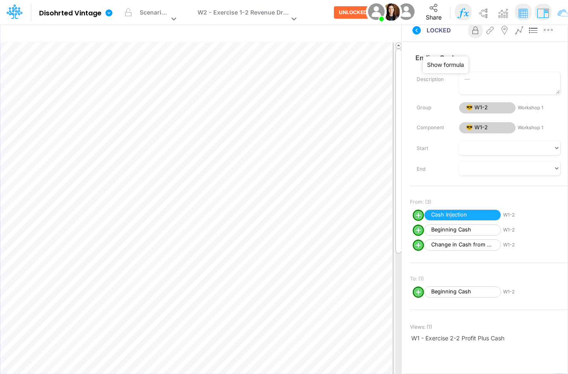
click at [463, 16] on img at bounding box center [462, 13] width 15 height 15
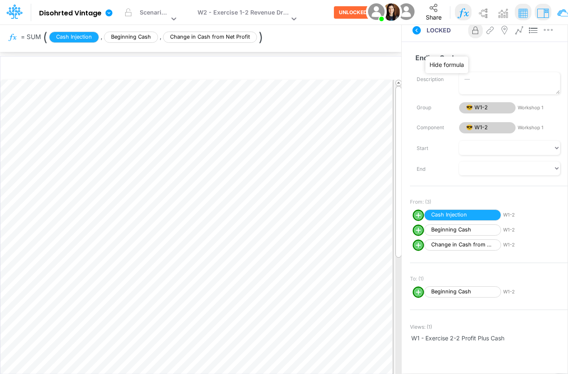
click at [457, 17] on img at bounding box center [462, 13] width 15 height 15
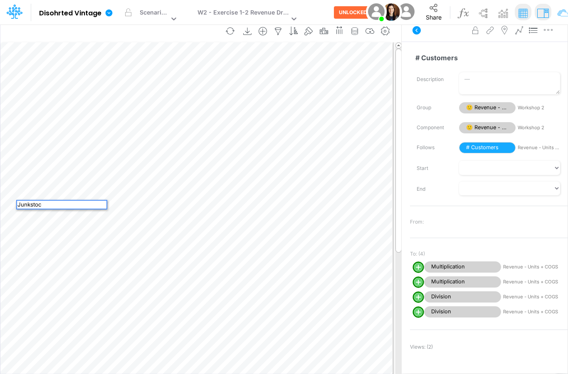
type textarea "Junkstock"
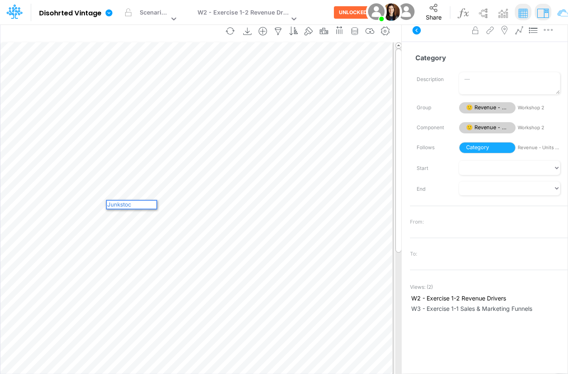
type textarea "Junkstock"
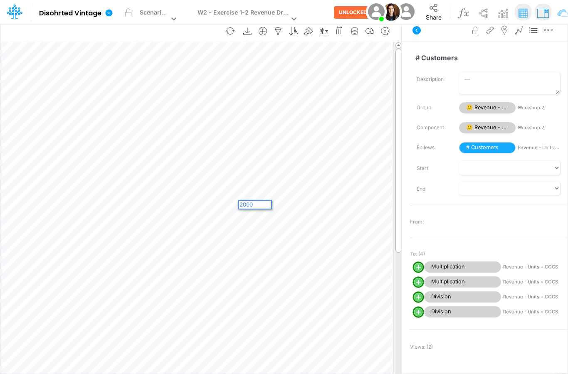
type textarea "20000"
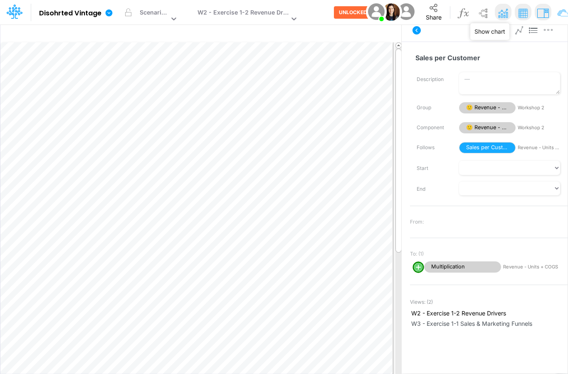
click at [496, 18] on img at bounding box center [502, 13] width 15 height 15
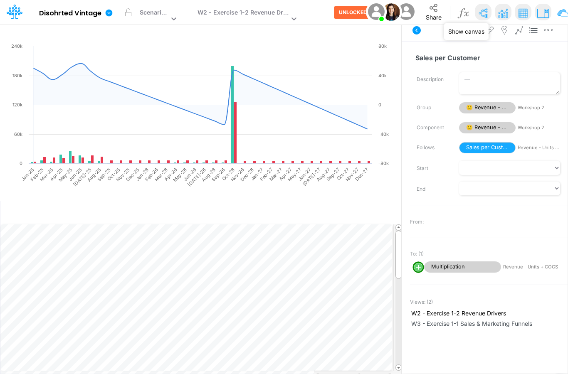
click at [478, 18] on img at bounding box center [482, 13] width 15 height 15
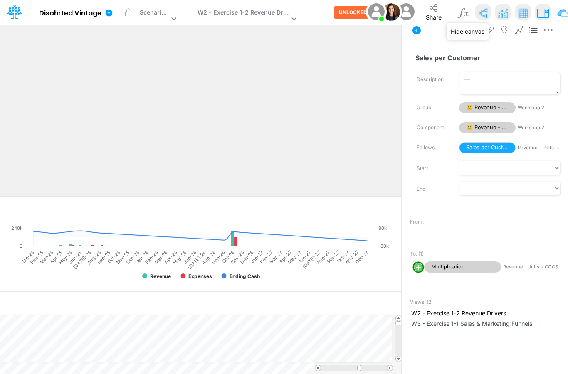
click at [478, 18] on img at bounding box center [482, 13] width 15 height 15
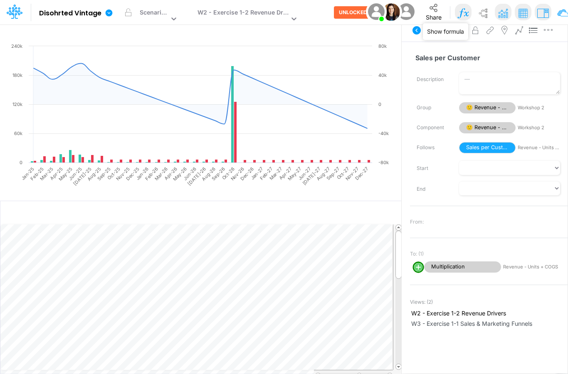
click at [465, 14] on img at bounding box center [462, 13] width 15 height 15
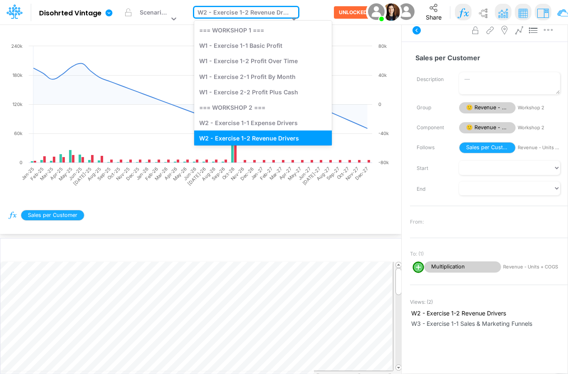
click at [278, 12] on div "W2 - Exercise 1-2 Revenue Drivers" at bounding box center [242, 13] width 91 height 11
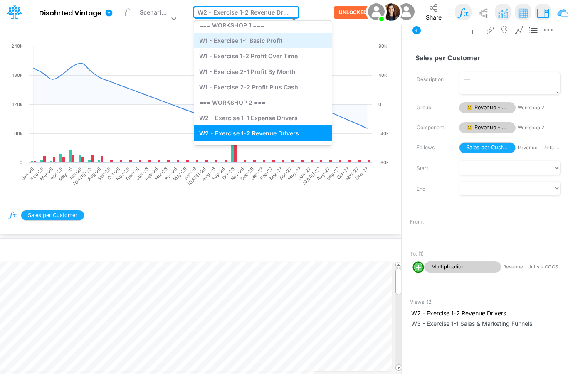
click at [283, 43] on div "W1 - Exercise 1-1 Basic Profit" at bounding box center [263, 40] width 138 height 15
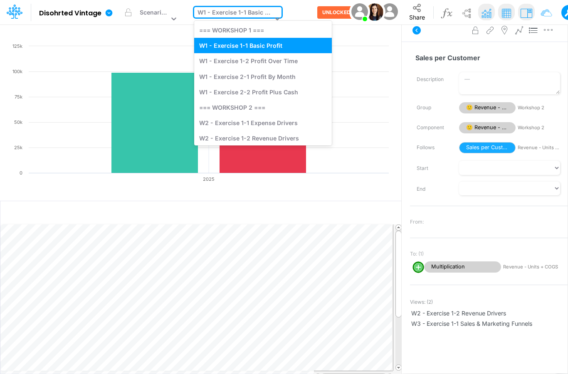
click at [273, 14] on div at bounding box center [277, 19] width 8 height 11
click at [269, 124] on div "W2 - Exercise 1-1 Expense Drivers" at bounding box center [263, 122] width 138 height 15
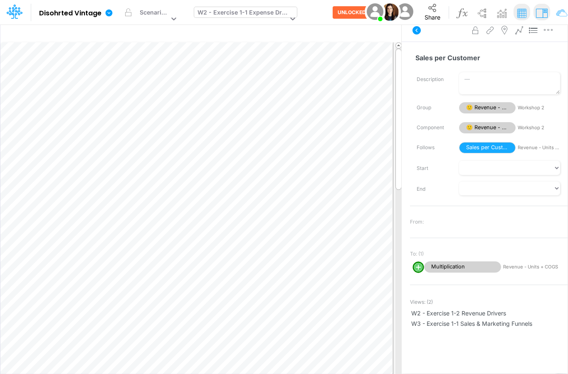
drag, startPoint x: 263, startPoint y: 20, endPoint x: 265, endPoint y: 12, distance: 8.2
click at [264, 19] on div "W2 - Exercise 1-1 Expense Drivers" at bounding box center [241, 19] width 94 height 25
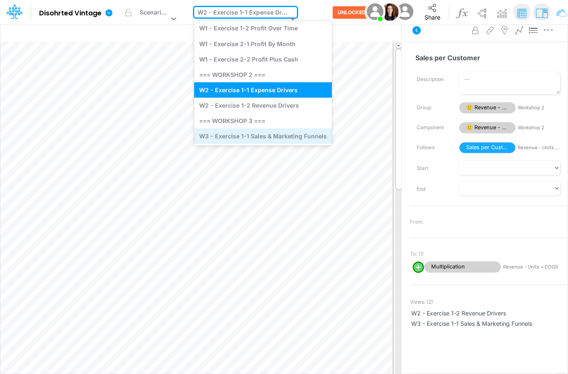
scroll to position [32, 0]
click at [266, 135] on div "W3 - Exercise 1-1 Sales & Marketing Funnels" at bounding box center [263, 136] width 138 height 15
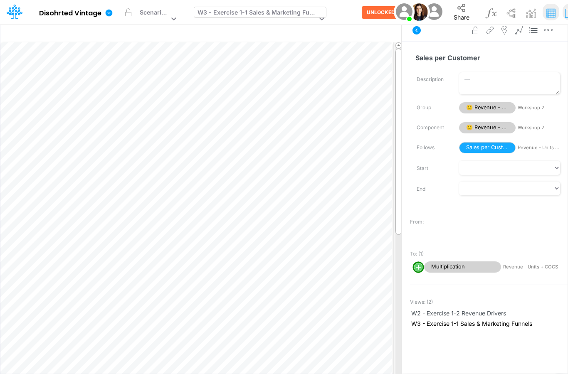
click at [258, 17] on div "W3 - Exercise 1-1 Sales & Marketing Funnels" at bounding box center [256, 13] width 119 height 11
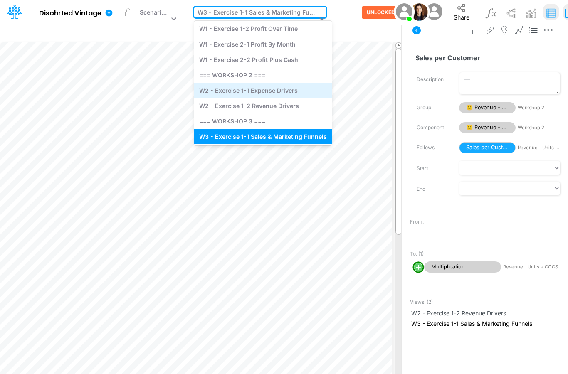
click at [264, 91] on div "W2 - Exercise 1-1 Expense Drivers" at bounding box center [263, 90] width 138 height 15
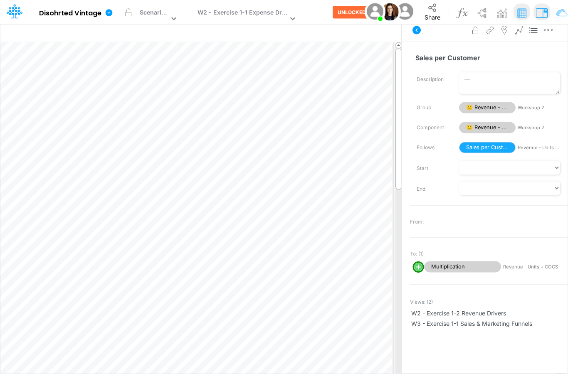
scroll to position [32, 0]
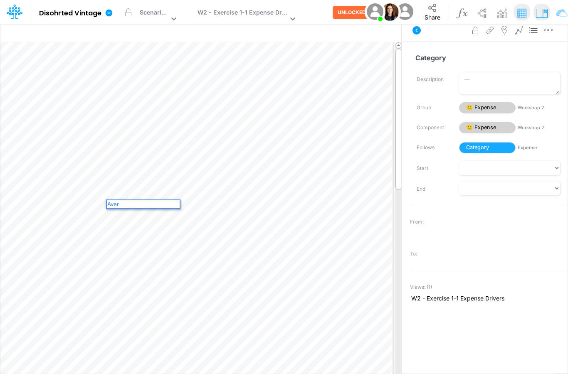
scroll to position [31, 0]
type textarea "Average CC"
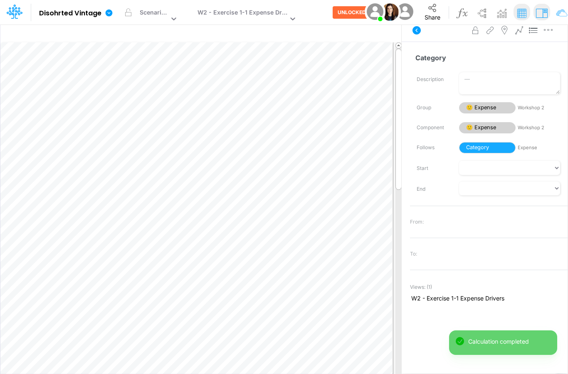
scroll to position [32, 0]
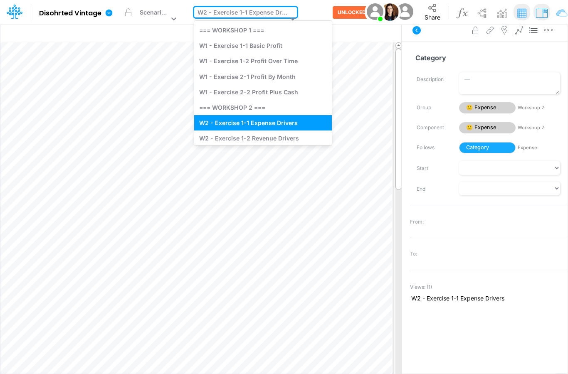
click at [241, 17] on div "W2 - Exercise 1-1 Expense Drivers" at bounding box center [242, 13] width 90 height 11
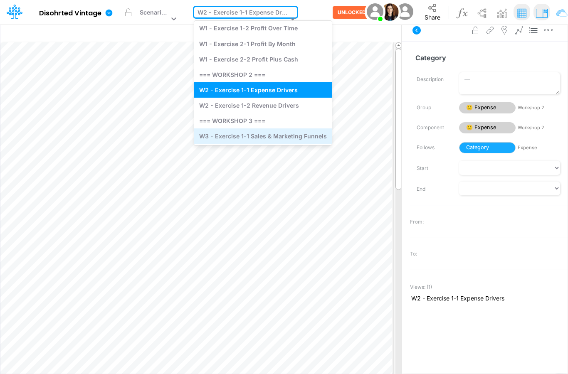
scroll to position [32, 0]
click at [241, 140] on div "W3 - Exercise 1-1 Sales & Marketing Funnels" at bounding box center [263, 136] width 138 height 15
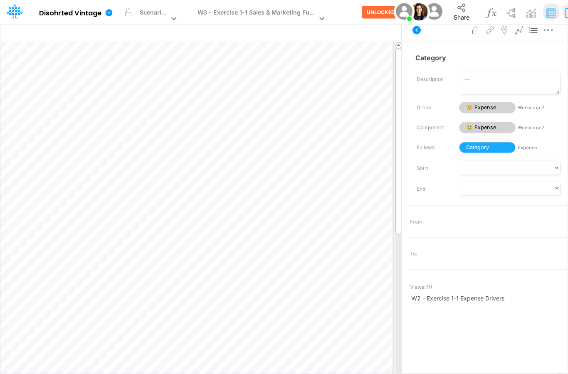
scroll to position [32, 0]
type textarea "Tank Tops"
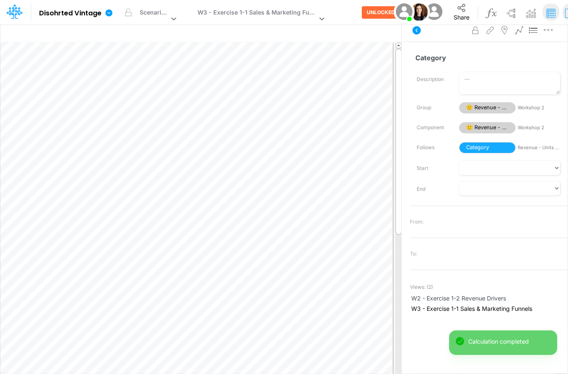
scroll to position [32, 0]
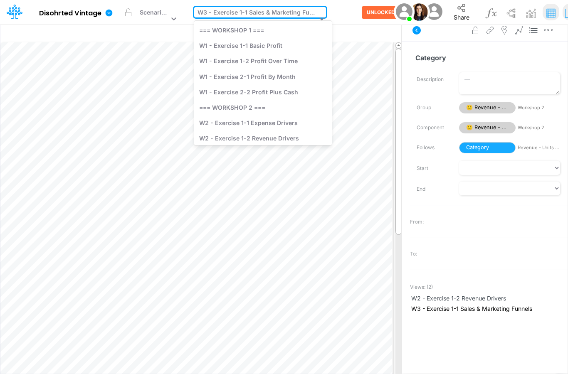
click at [276, 9] on div "W3 - Exercise 1-1 Sales & Marketing Funnels" at bounding box center [256, 13] width 119 height 11
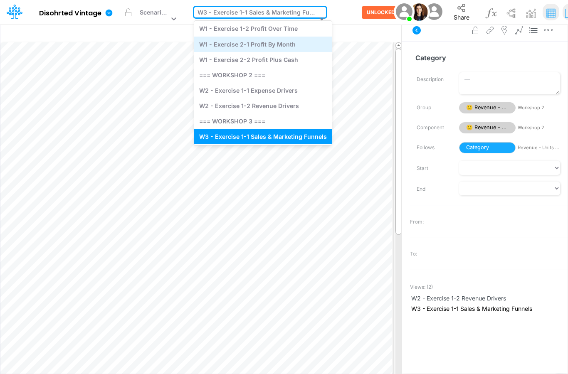
scroll to position [31, 0]
click at [270, 46] on div "W1 - Exercise 2-1 Profit By Month" at bounding box center [263, 44] width 138 height 15
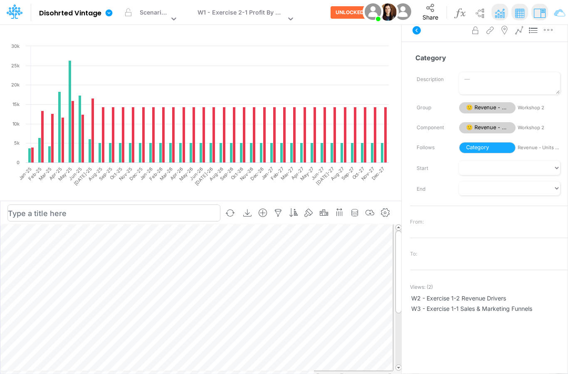
scroll to position [33, 0]
click at [255, 18] on div "W1 - Exercise 2-1 Profit By Month" at bounding box center [241, 13] width 88 height 11
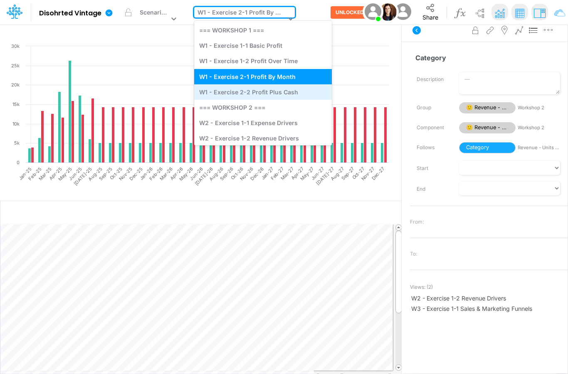
click at [258, 88] on div "W1 - Exercise 2-2 Profit Plus Cash" at bounding box center [263, 91] width 138 height 15
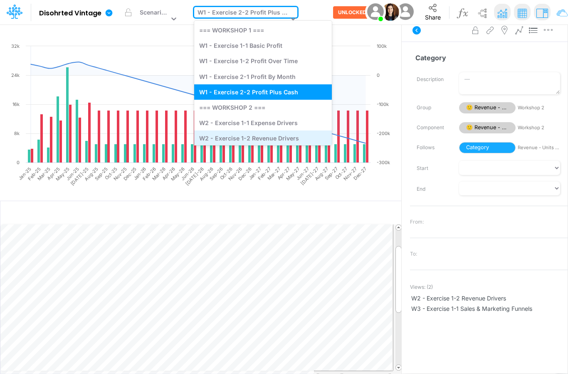
click at [286, 137] on div "W2 - Exercise 1-2 Revenue Drivers" at bounding box center [263, 137] width 138 height 15
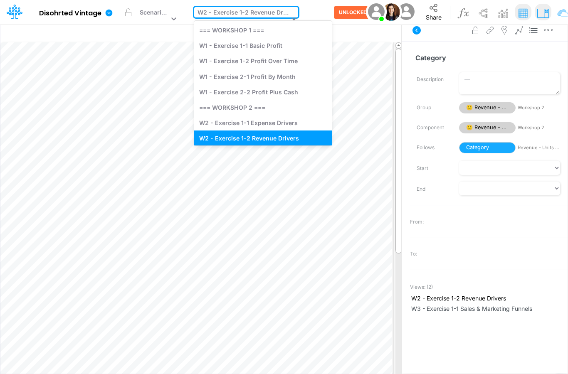
scroll to position [5, 0]
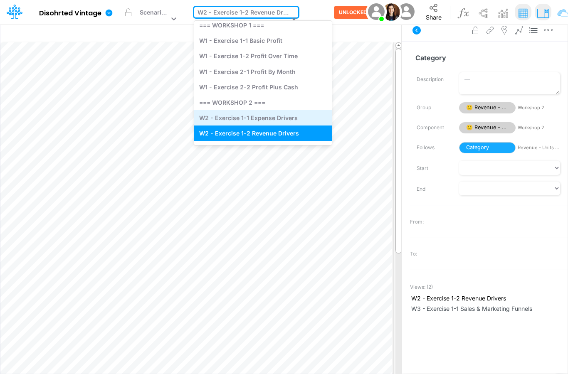
click at [287, 119] on div "W2 - Exercise 1-1 Expense Drivers" at bounding box center [263, 117] width 138 height 15
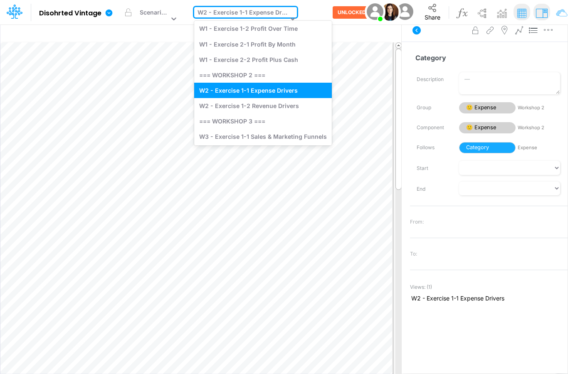
scroll to position [32, 0]
click at [290, 105] on div "W2 - Exercise 1-2 Revenue Drivers" at bounding box center [263, 105] width 138 height 15
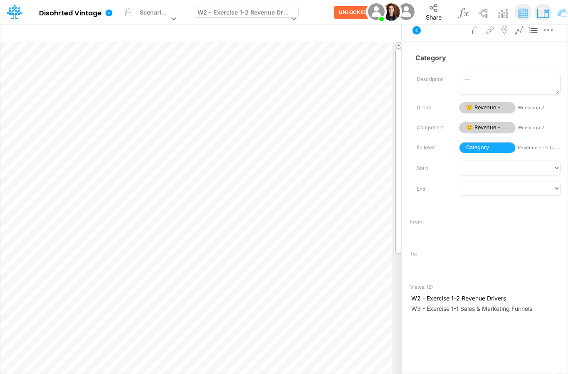
click at [253, 12] on div "W2 - Exercise 1-2 Revenue Drivers" at bounding box center [242, 13] width 91 height 11
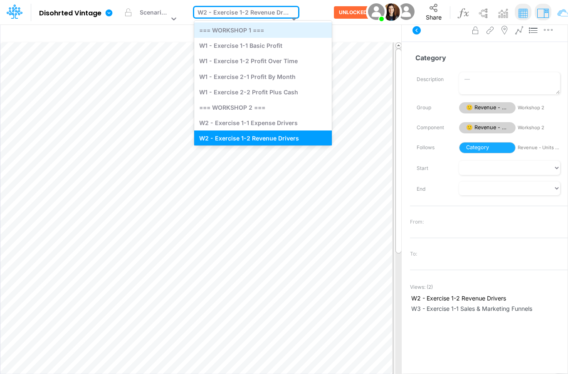
scroll to position [5, 0]
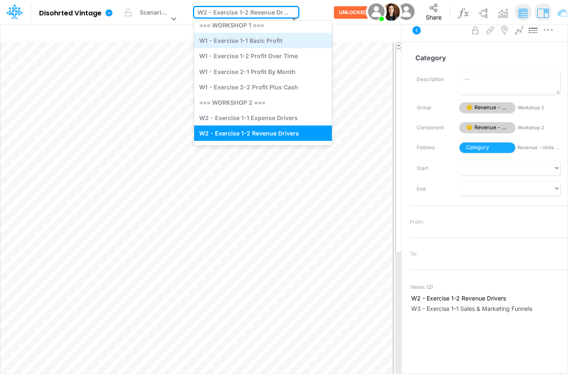
click at [253, 37] on div "W1 - Exercise 1-1 Basic Profit" at bounding box center [263, 40] width 138 height 15
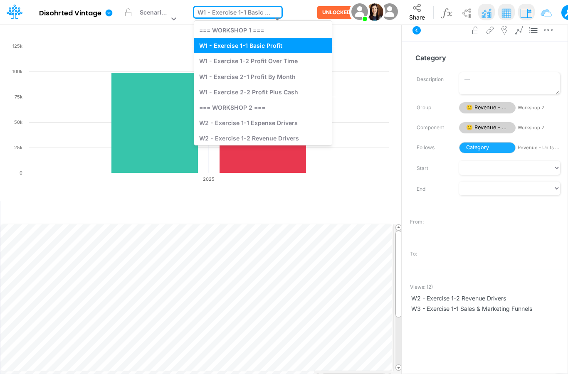
click at [241, 13] on div "W1 - Exercise 1-1 Basic Profit" at bounding box center [234, 13] width 75 height 11
click at [252, 77] on div "W1 - Exercise 2-1 Profit By Month" at bounding box center [263, 76] width 138 height 15
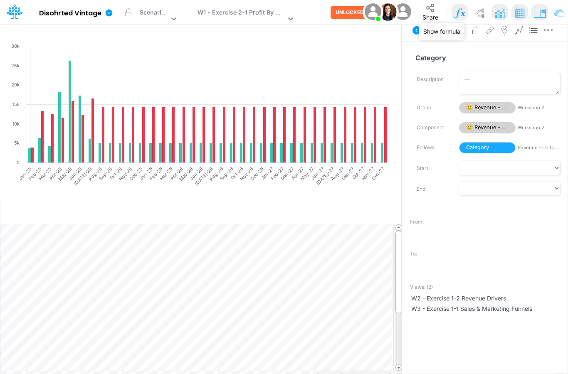
click at [461, 12] on img at bounding box center [459, 13] width 15 height 15
click at [474, 15] on img at bounding box center [479, 13] width 15 height 15
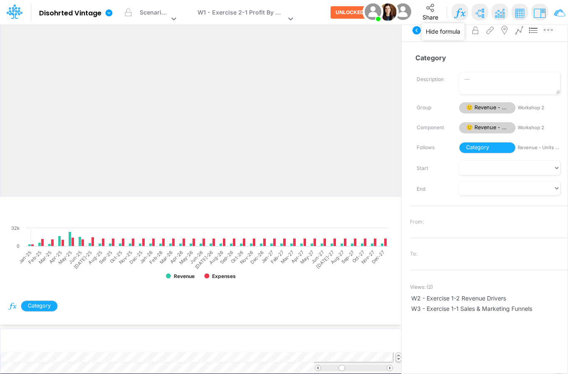
click at [461, 13] on img at bounding box center [459, 13] width 15 height 15
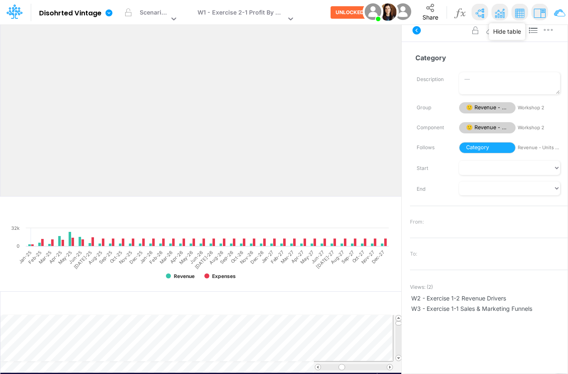
click at [520, 12] on img at bounding box center [519, 13] width 15 height 15
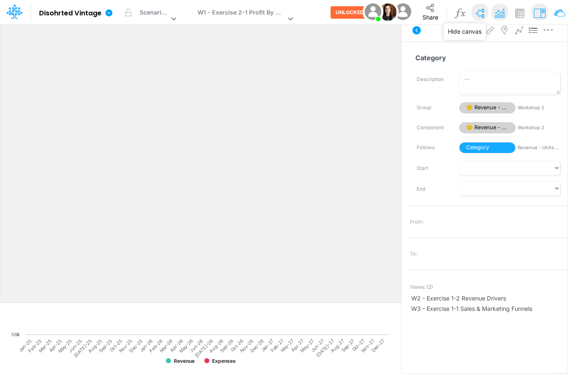
click at [482, 13] on img at bounding box center [479, 13] width 15 height 15
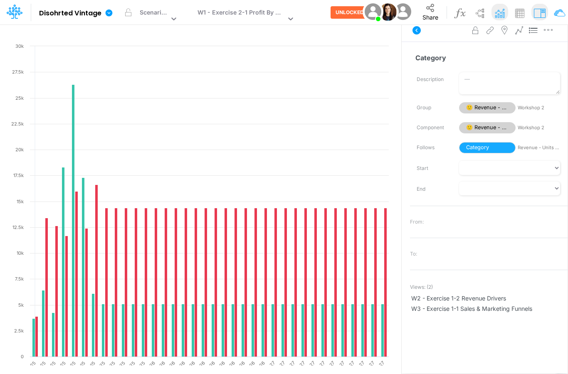
click at [252, 72] on rect at bounding box center [200, 220] width 384 height 356
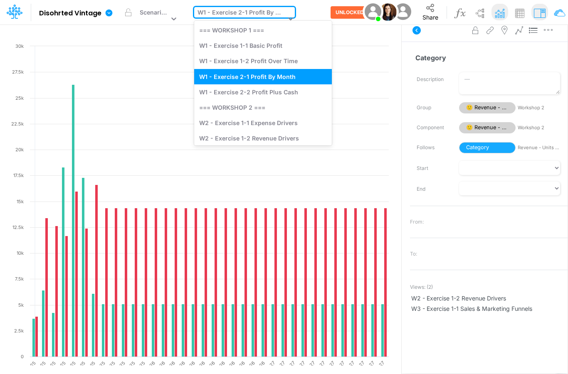
click at [242, 13] on div "W1 - Exercise 2-1 Profit By Month" at bounding box center [241, 13] width 88 height 11
click at [242, 34] on div "=== WORKSHOP 1 ===" at bounding box center [263, 29] width 138 height 15
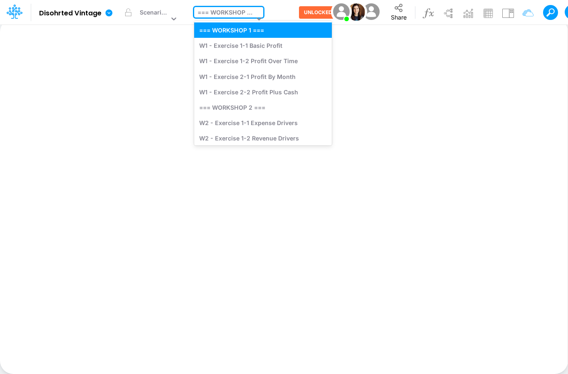
click at [242, 18] on div "=== WORKSHOP 1 ===" at bounding box center [224, 19] width 61 height 25
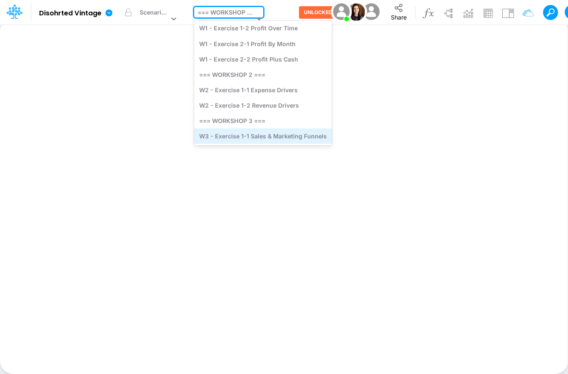
scroll to position [32, 0]
click at [252, 133] on div "W3 - Exercise 1-1 Sales & Marketing Funnels" at bounding box center [263, 136] width 138 height 15
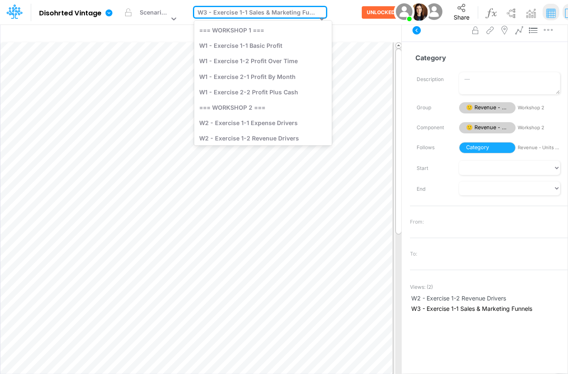
click at [233, 10] on div "W3 - Exercise 1-1 Sales & Marketing Funnels" at bounding box center [256, 13] width 119 height 11
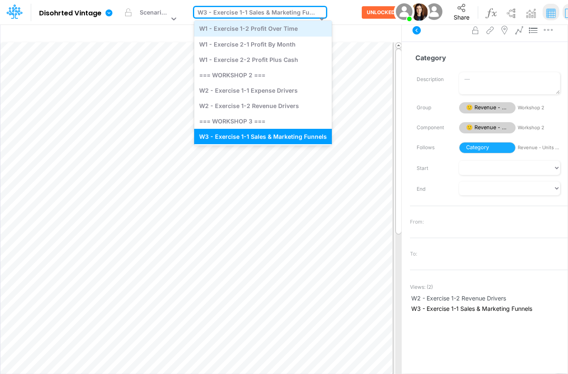
click at [234, 28] on div "W1 - Exercise 1-2 Profit Over Time" at bounding box center [263, 28] width 138 height 15
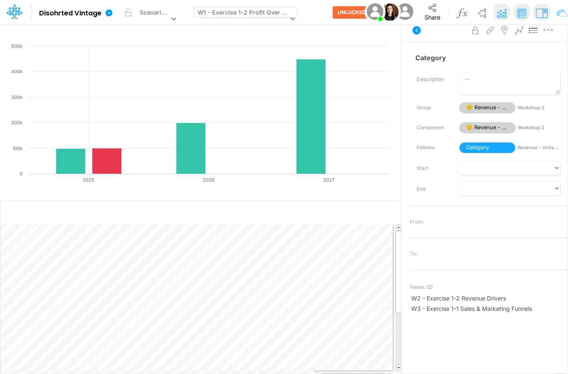
click at [242, 18] on div "W1 - Exercise 1-2 Profit Over Time" at bounding box center [242, 13] width 90 height 11
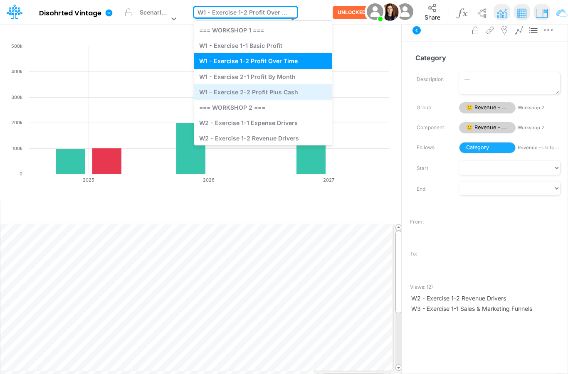
click at [244, 94] on div "W1 - Exercise 2-2 Profit Plus Cash" at bounding box center [263, 91] width 138 height 15
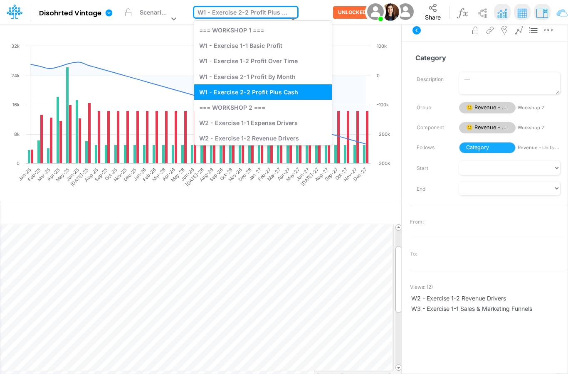
click at [256, 11] on div "W1 - Exercise 2-2 Profit Plus Cash" at bounding box center [242, 13] width 91 height 11
click at [248, 43] on div "W1 - Exercise 1-1 Basic Profit" at bounding box center [263, 45] width 138 height 15
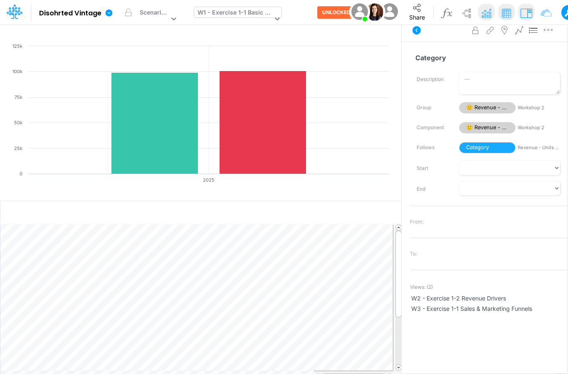
click at [242, 16] on div "W1 - Exercise 1-1 Basic Profit" at bounding box center [234, 13] width 75 height 11
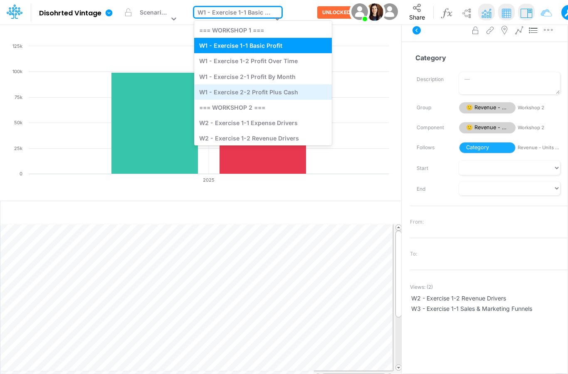
click at [252, 89] on div "W1 - Exercise 2-2 Profit Plus Cash" at bounding box center [263, 91] width 138 height 15
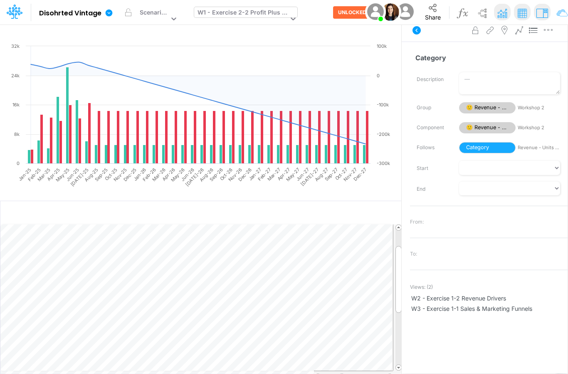
click at [248, 10] on div "W1 - Exercise 2-2 Profit Plus Cash" at bounding box center [242, 13] width 91 height 11
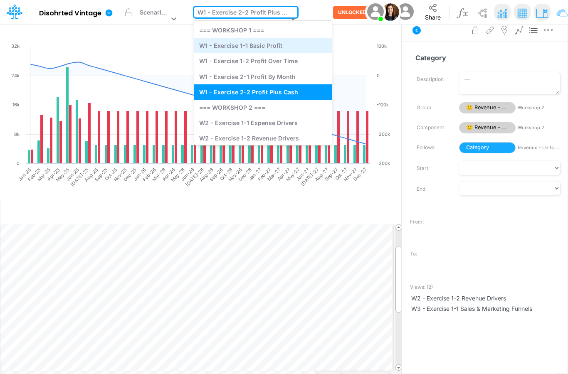
click at [246, 38] on div "W1 - Exercise 1-1 Basic Profit" at bounding box center [263, 45] width 138 height 15
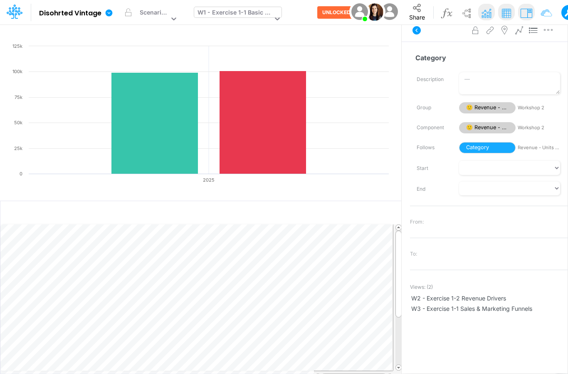
click at [260, 13] on div "W1 - Exercise 1-1 Basic Profit" at bounding box center [234, 13] width 75 height 11
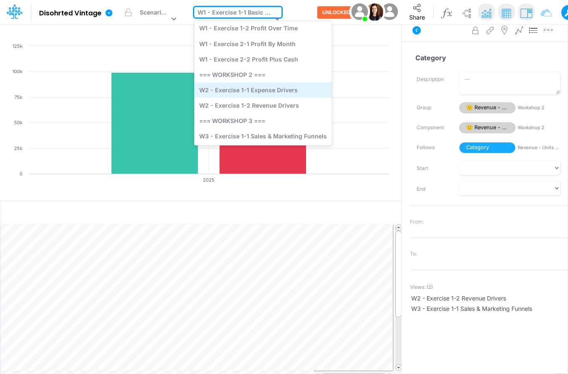
scroll to position [32, 0]
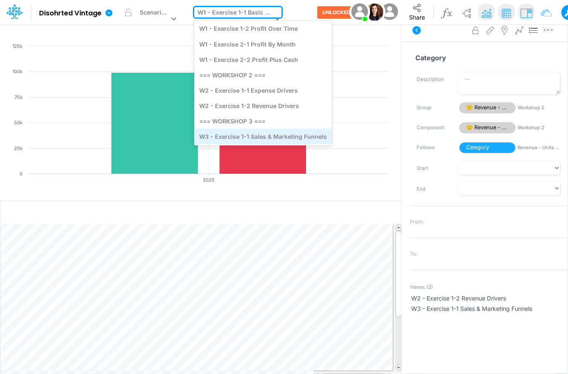
click at [263, 136] on div "W3 - Exercise 1-1 Sales & Marketing Funnels" at bounding box center [263, 136] width 138 height 15
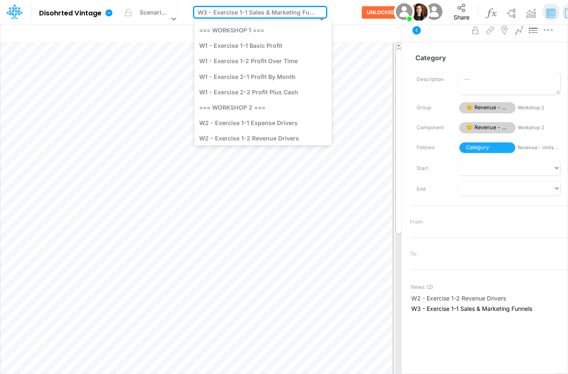
click at [258, 16] on div "W3 - Exercise 1-1 Sales & Marketing Funnels" at bounding box center [256, 13] width 119 height 11
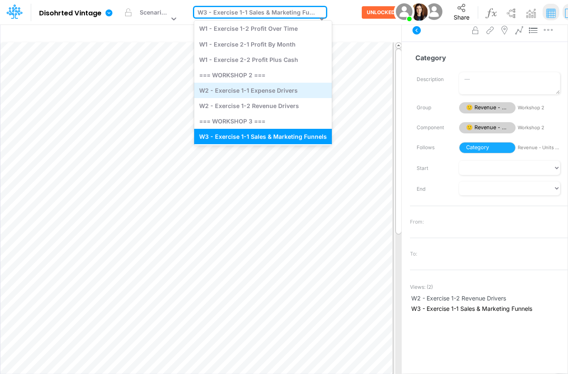
click at [263, 91] on div "W2 - Exercise 1-1 Expense Drivers" at bounding box center [263, 90] width 138 height 15
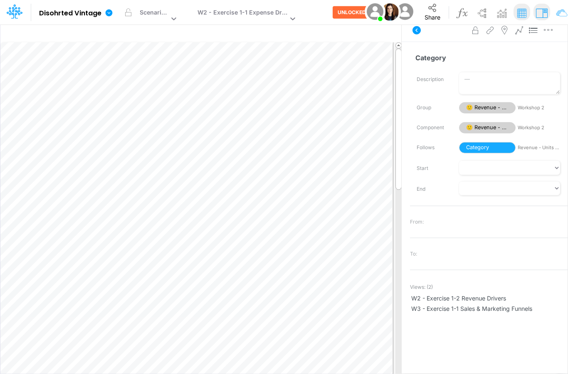
scroll to position [29, 0]
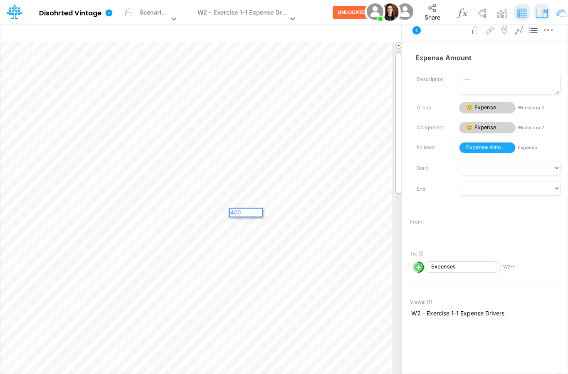
type textarea "4000"
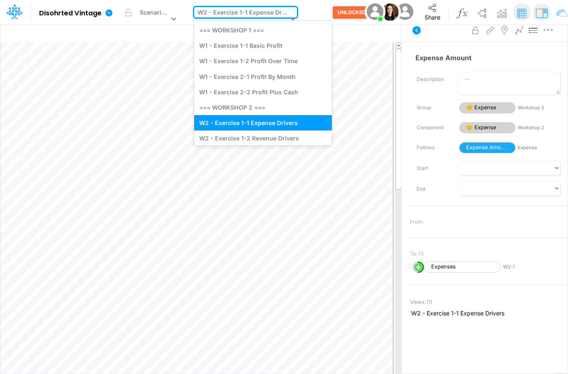
click at [262, 13] on div "W2 - Exercise 1-1 Expense Drivers" at bounding box center [242, 13] width 90 height 11
click at [264, 35] on div "=== WORKSHOP 1 ===" at bounding box center [263, 29] width 138 height 15
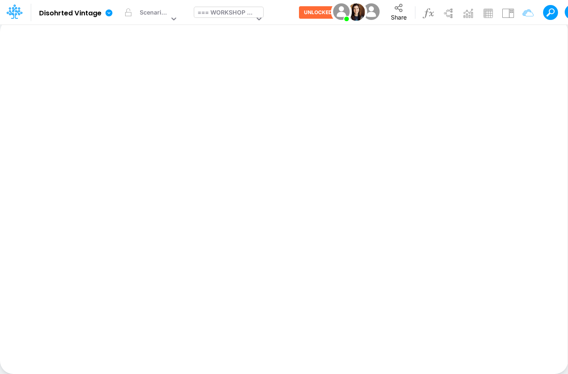
click at [239, 15] on div "=== WORKSHOP 1 ===" at bounding box center [225, 13] width 57 height 11
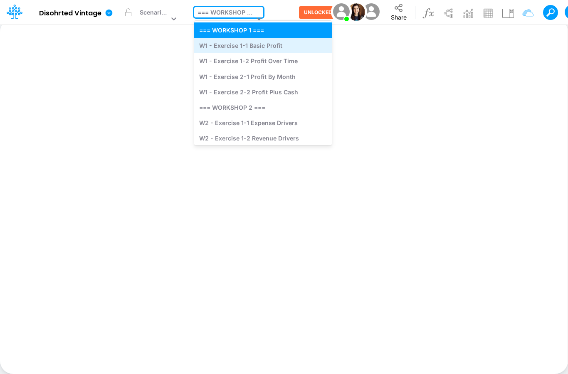
click at [240, 48] on div "W1 - Exercise 1-1 Basic Profit" at bounding box center [263, 45] width 138 height 15
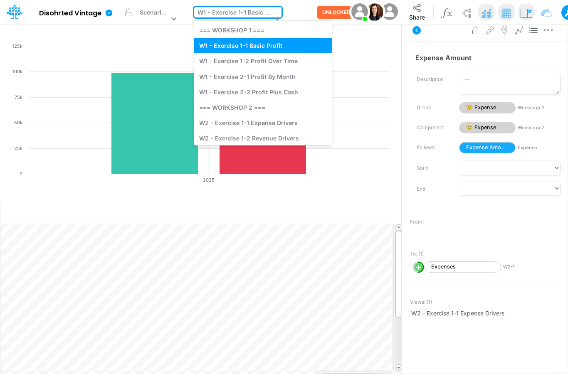
click at [242, 11] on div "W1 - Exercise 1-1 Basic Profit" at bounding box center [234, 13] width 75 height 11
click at [244, 60] on div "W1 - Exercise 1-2 Profit Over Time" at bounding box center [263, 60] width 138 height 15
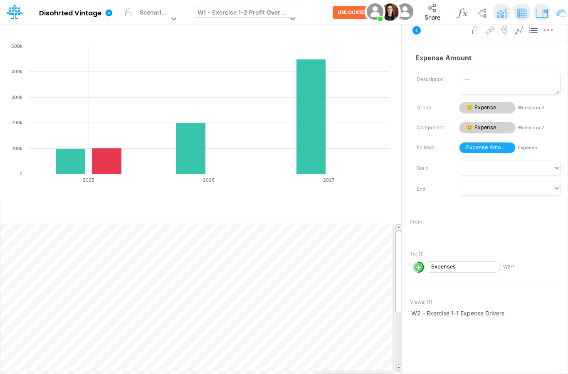
click at [262, 16] on div "W1 - Exercise 1-2 Profit Over Time" at bounding box center [242, 13] width 90 height 11
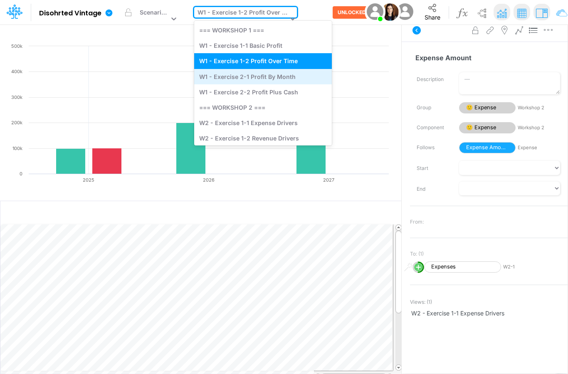
click at [270, 77] on div "W1 - Exercise 2-1 Profit By Month" at bounding box center [263, 76] width 138 height 15
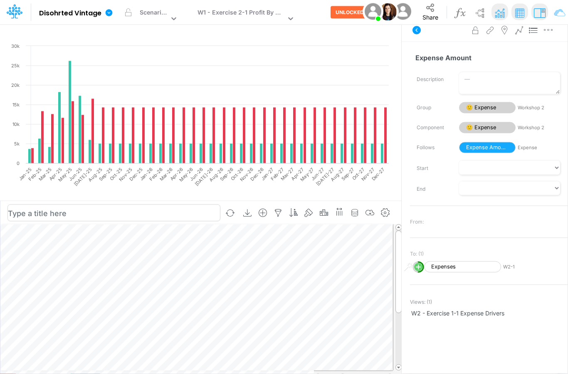
scroll to position [25, 0]
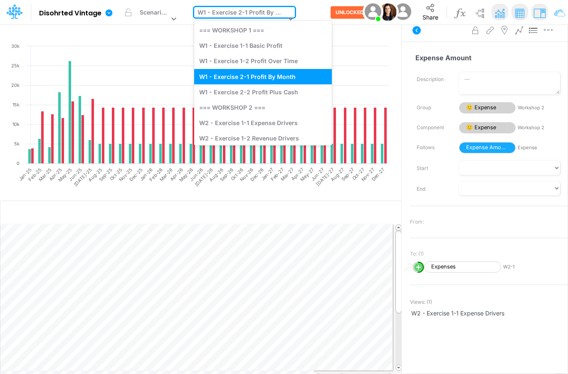
click at [258, 18] on div "W1 - Exercise 2-1 Profit By Month" at bounding box center [241, 13] width 88 height 11
click at [253, 127] on div "W2 - Exercise 1-1 Expense Drivers" at bounding box center [263, 122] width 138 height 15
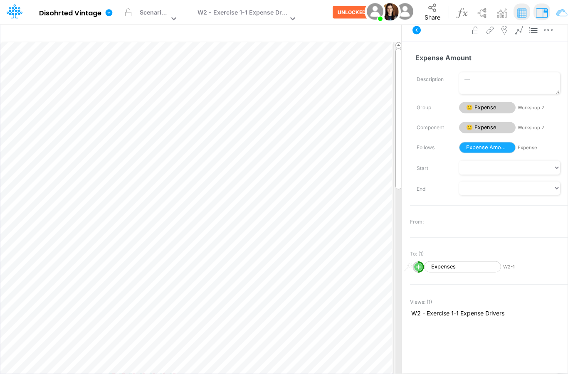
scroll to position [25, 0]
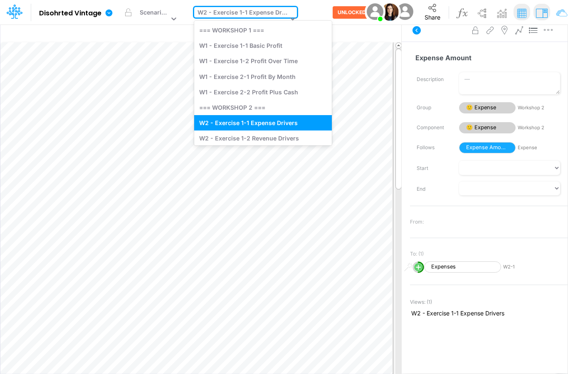
click at [251, 13] on div "W2 - Exercise 1-1 Expense Drivers" at bounding box center [242, 13] width 90 height 11
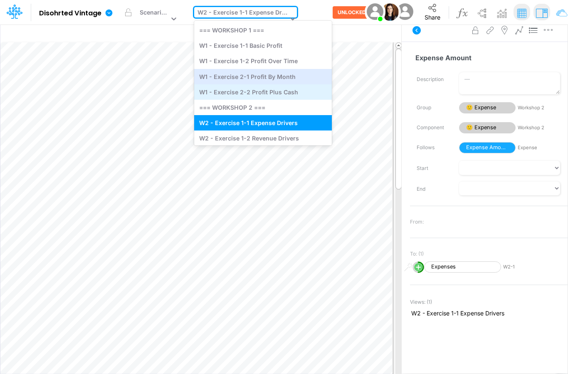
scroll to position [24, 0]
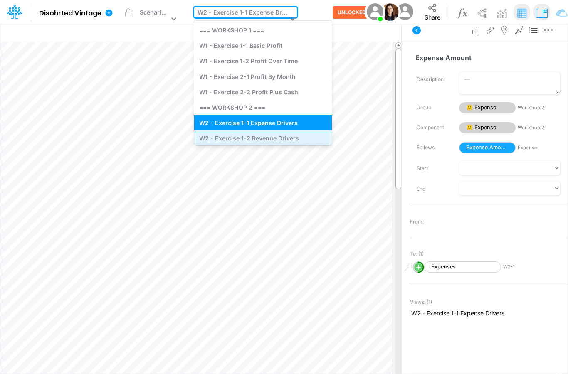
click at [237, 138] on div "W2 - Exercise 1-2 Revenue Drivers" at bounding box center [263, 137] width 138 height 15
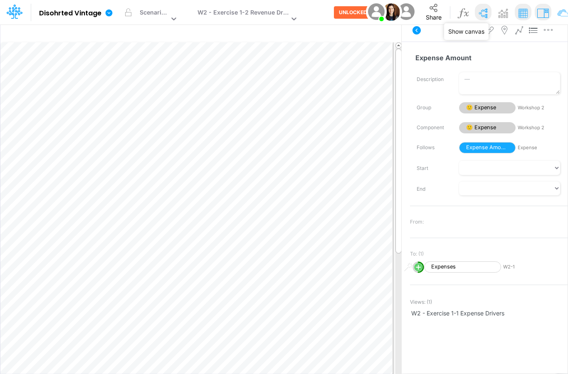
click at [481, 17] on img at bounding box center [482, 13] width 15 height 15
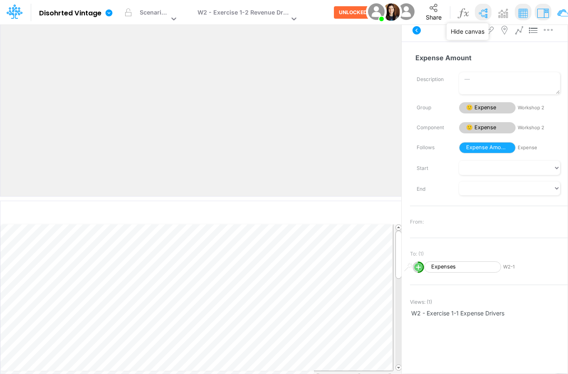
click at [481, 17] on img at bounding box center [482, 13] width 15 height 15
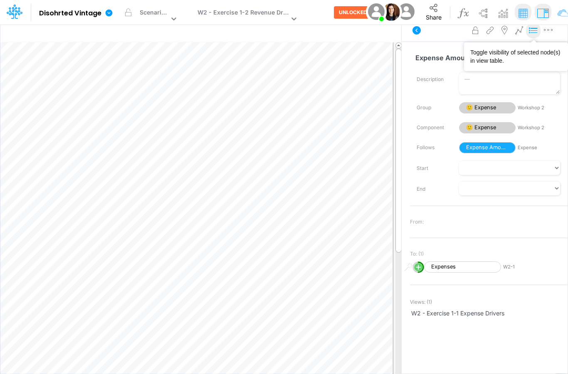
click at [531, 29] on icon at bounding box center [533, 30] width 12 height 9
click at [486, 17] on img at bounding box center [482, 13] width 15 height 15
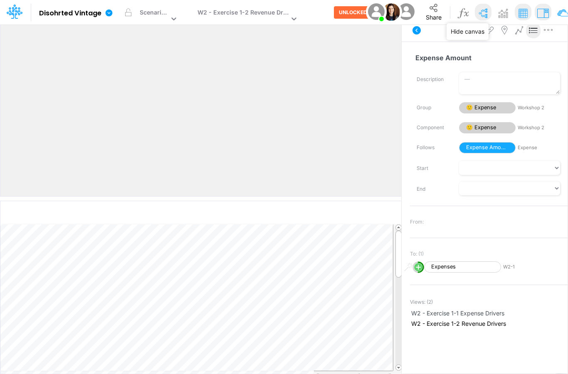
click at [484, 15] on img at bounding box center [482, 13] width 15 height 15
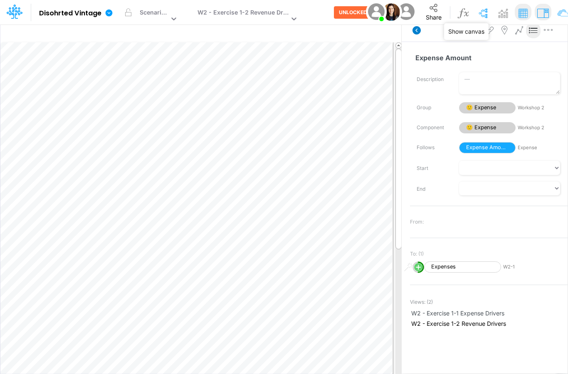
click at [415, 32] on icon at bounding box center [416, 30] width 8 height 8
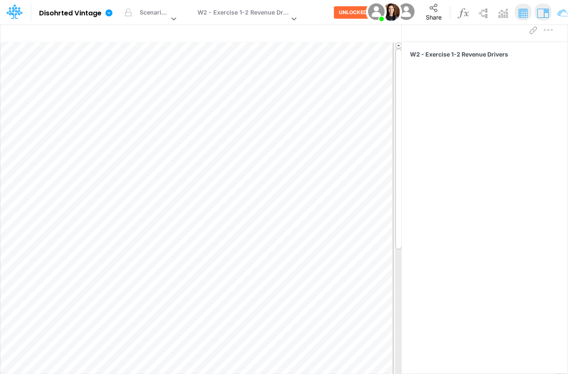
click at [550, 32] on div at bounding box center [541, 30] width 30 height 17
click at [540, 25] on button at bounding box center [533, 31] width 15 height 16
click at [549, 32] on div at bounding box center [541, 30] width 30 height 17
click at [548, 34] on div at bounding box center [541, 30] width 30 height 17
click at [548, 32] on div at bounding box center [541, 30] width 30 height 17
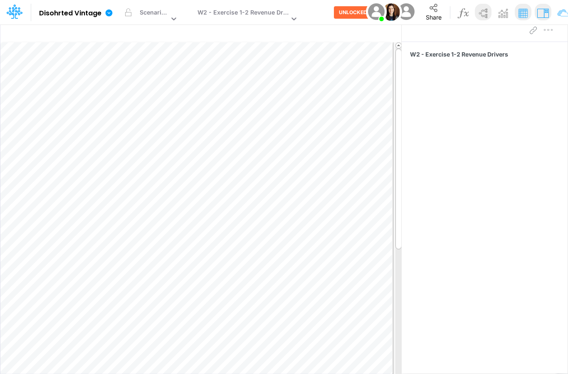
click at [484, 17] on img at bounding box center [482, 13] width 15 height 15
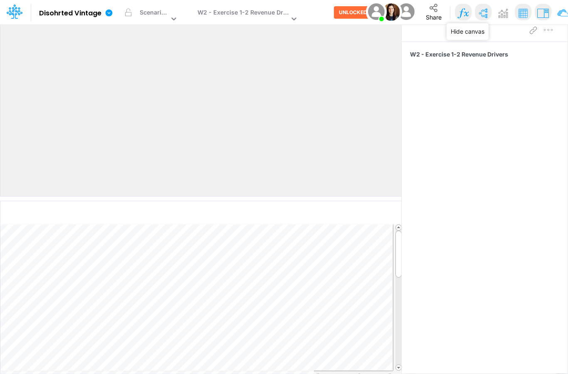
click at [462, 16] on img at bounding box center [462, 13] width 15 height 15
click at [565, 18] on img at bounding box center [562, 13] width 15 height 15
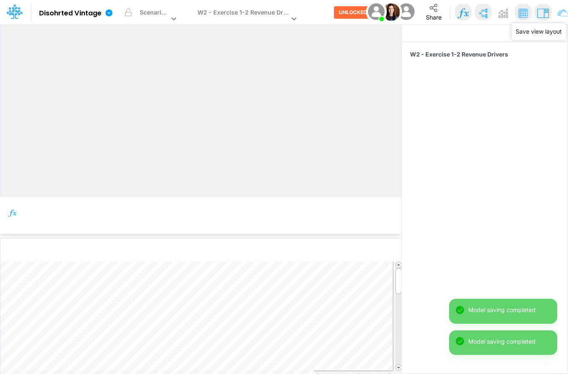
click at [540, 16] on img at bounding box center [542, 13] width 15 height 15
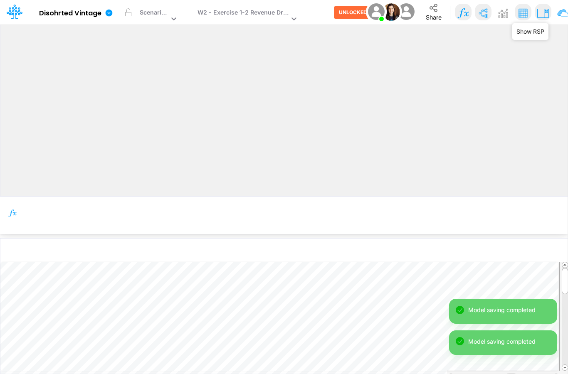
scroll to position [33, 0]
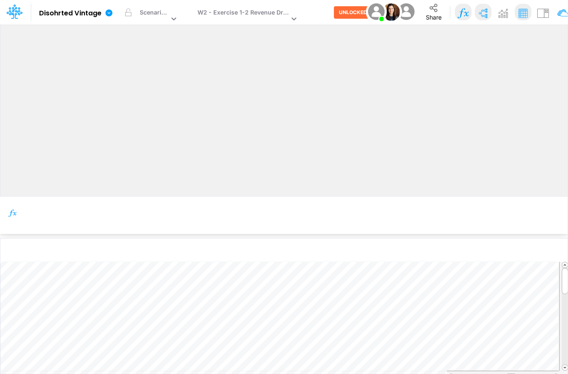
click at [464, 17] on img at bounding box center [462, 13] width 15 height 15
click at [464, 15] on img at bounding box center [462, 13] width 15 height 15
click at [459, 12] on img at bounding box center [462, 13] width 15 height 15
click at [468, 14] on img at bounding box center [462, 13] width 15 height 15
click at [507, 15] on img at bounding box center [502, 13] width 15 height 15
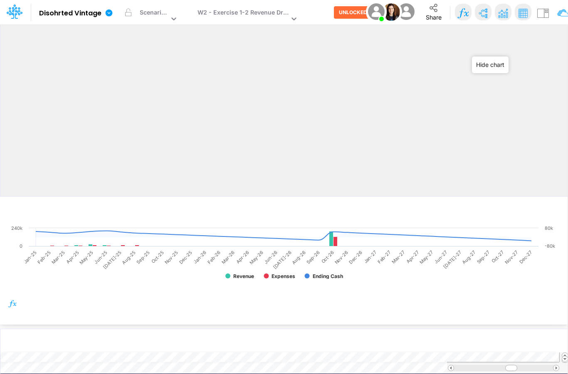
click at [501, 15] on img at bounding box center [502, 13] width 15 height 15
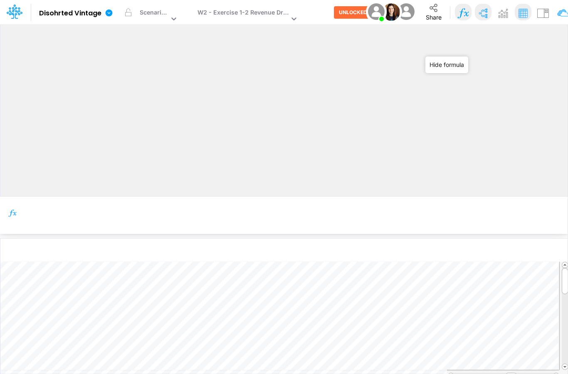
click at [458, 19] on img at bounding box center [462, 13] width 15 height 15
click at [461, 17] on img at bounding box center [462, 13] width 15 height 15
click at [462, 16] on img at bounding box center [462, 13] width 15 height 15
click at [461, 17] on img at bounding box center [462, 13] width 15 height 15
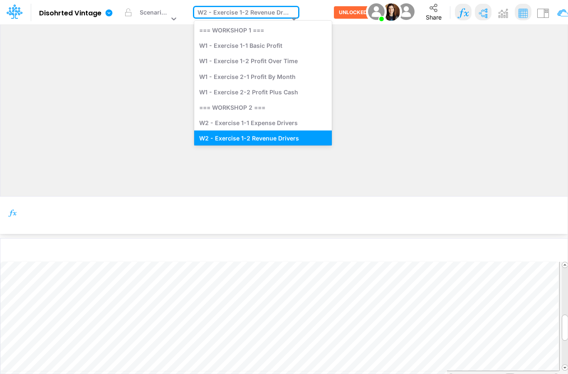
click at [253, 16] on div "W2 - Exercise 1-2 Revenue Drivers" at bounding box center [242, 13] width 91 height 11
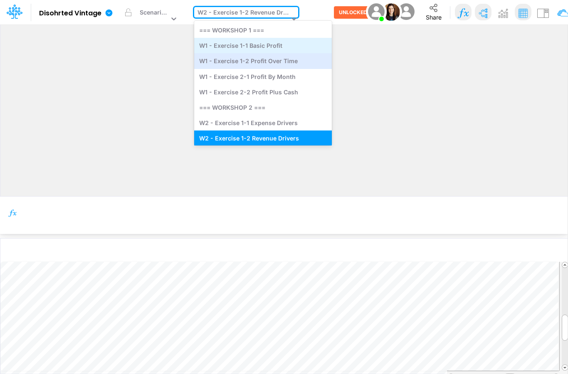
scroll to position [0, 0]
click at [250, 49] on div "W1 - Exercise 1-1 Basic Profit" at bounding box center [263, 45] width 138 height 15
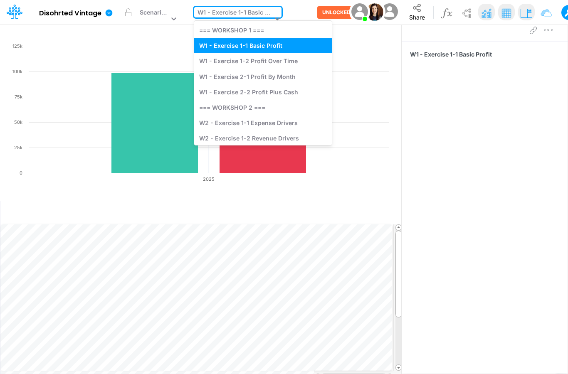
click at [246, 19] on div "W1 - Exercise 1-1 Basic Profit" at bounding box center [233, 19] width 79 height 25
click at [247, 72] on div "W1 - Exercise 2-1 Profit By Month" at bounding box center [263, 76] width 138 height 15
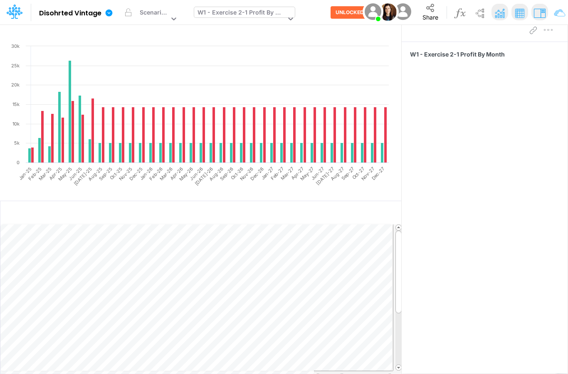
click at [256, 15] on div "W1 - Exercise 2-1 Profit By Month" at bounding box center [241, 13] width 88 height 11
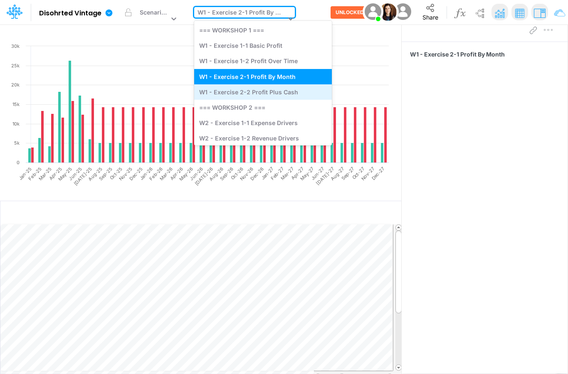
click at [262, 89] on div "W1 - Exercise 2-2 Profit Plus Cash" at bounding box center [263, 91] width 138 height 15
